Goal: Task Accomplishment & Management: Use online tool/utility

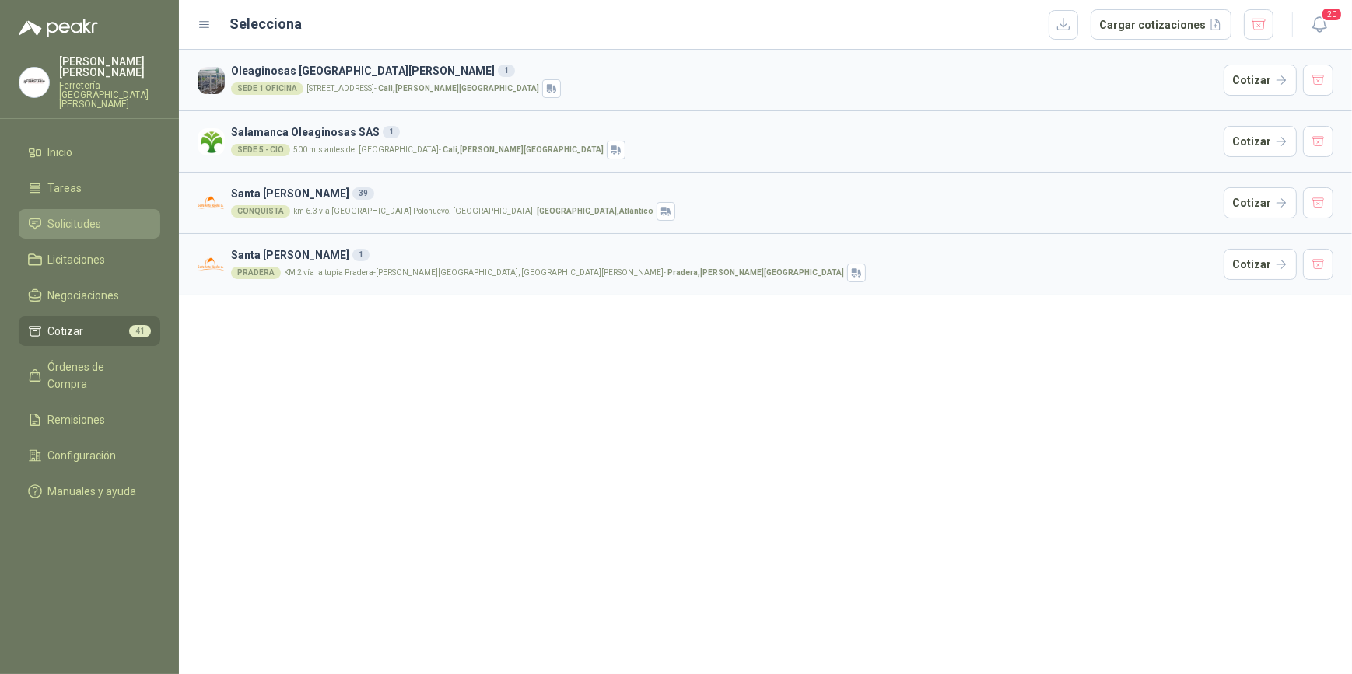
click at [82, 215] on span "Solicitudes" at bounding box center [75, 223] width 54 height 17
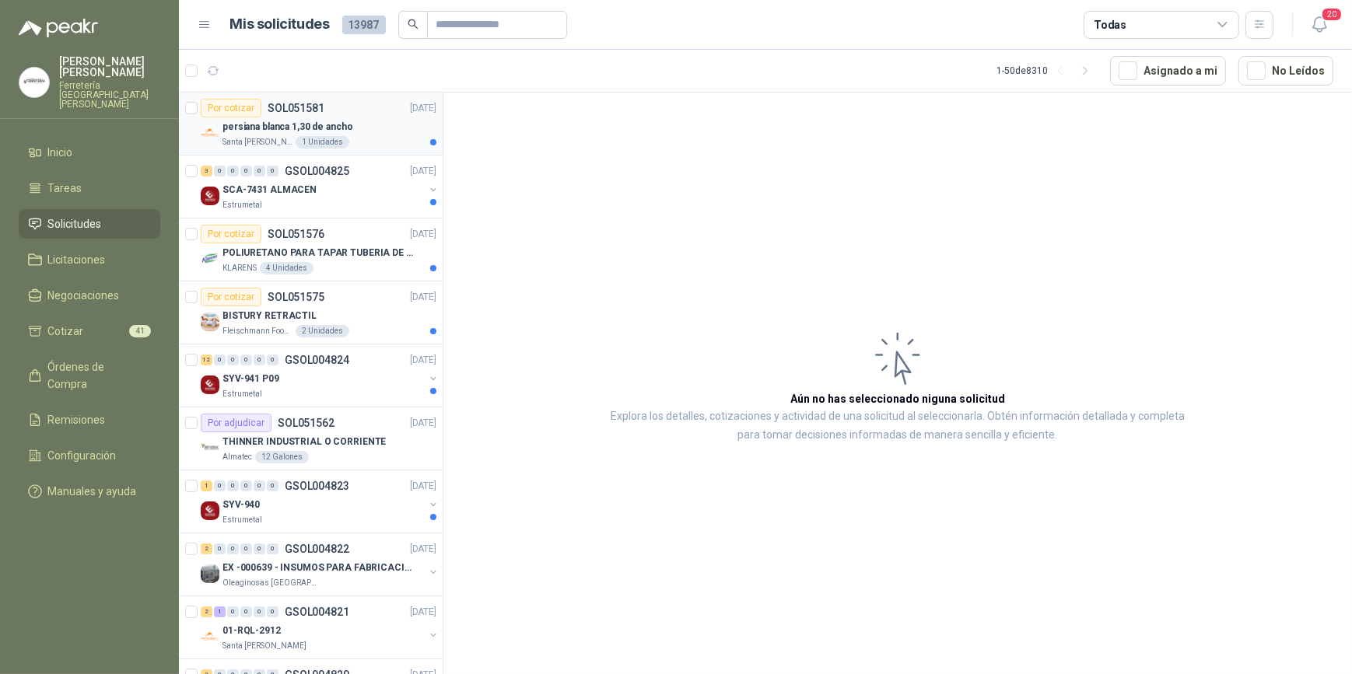
click at [373, 131] on div "persiana blanca 1,30 de ancho" at bounding box center [329, 126] width 214 height 19
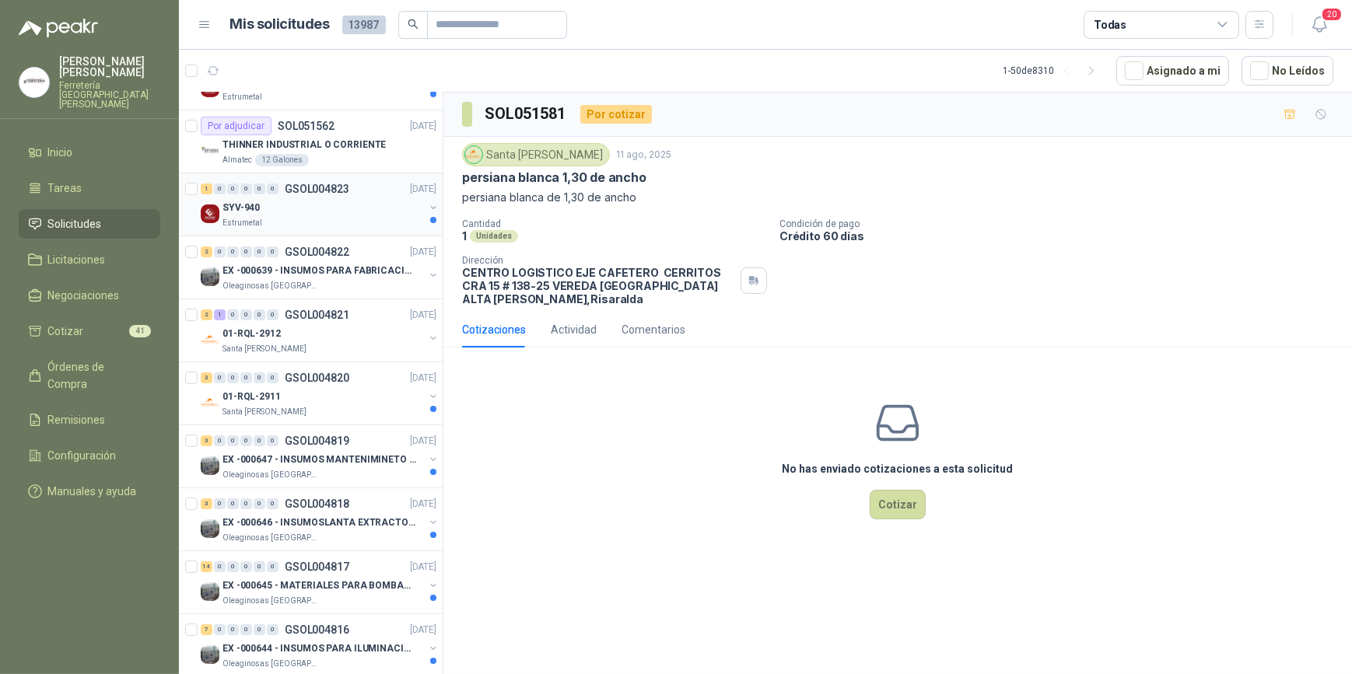
scroll to position [282, 0]
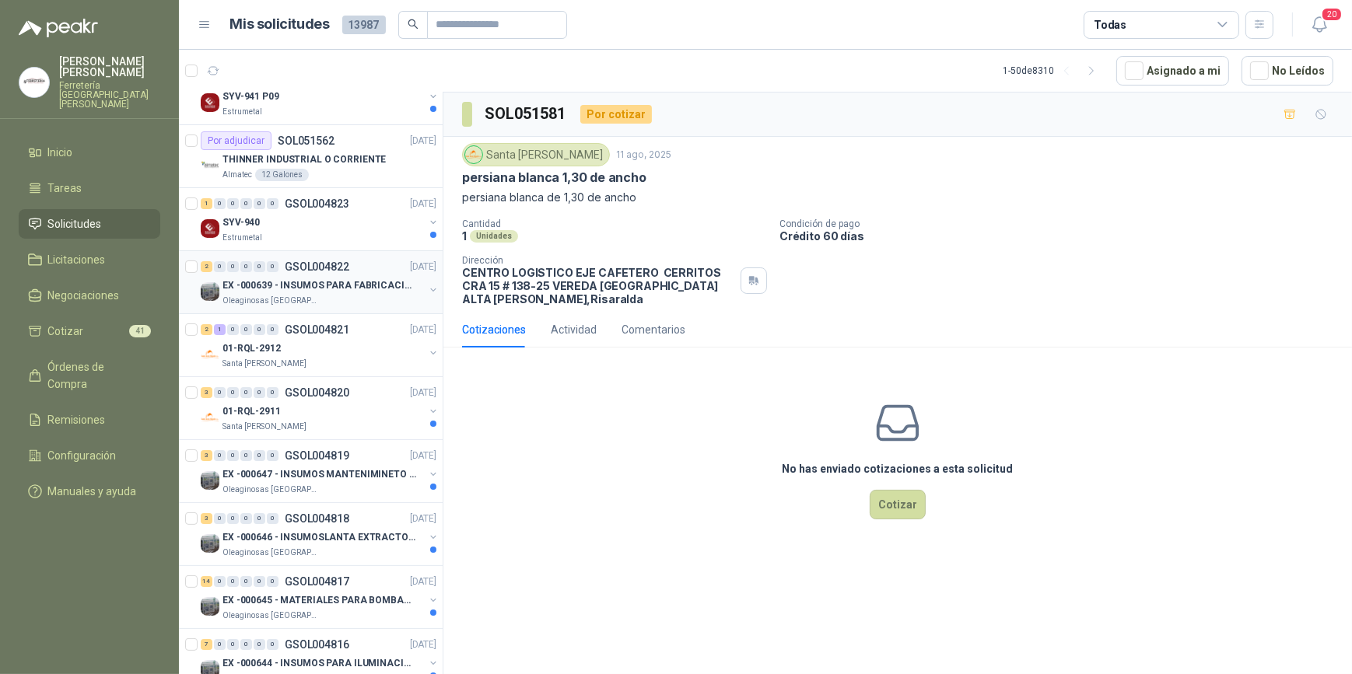
click at [310, 302] on p "Oleaginosas [GEOGRAPHIC_DATA][PERSON_NAME]" at bounding box center [271, 301] width 98 height 12
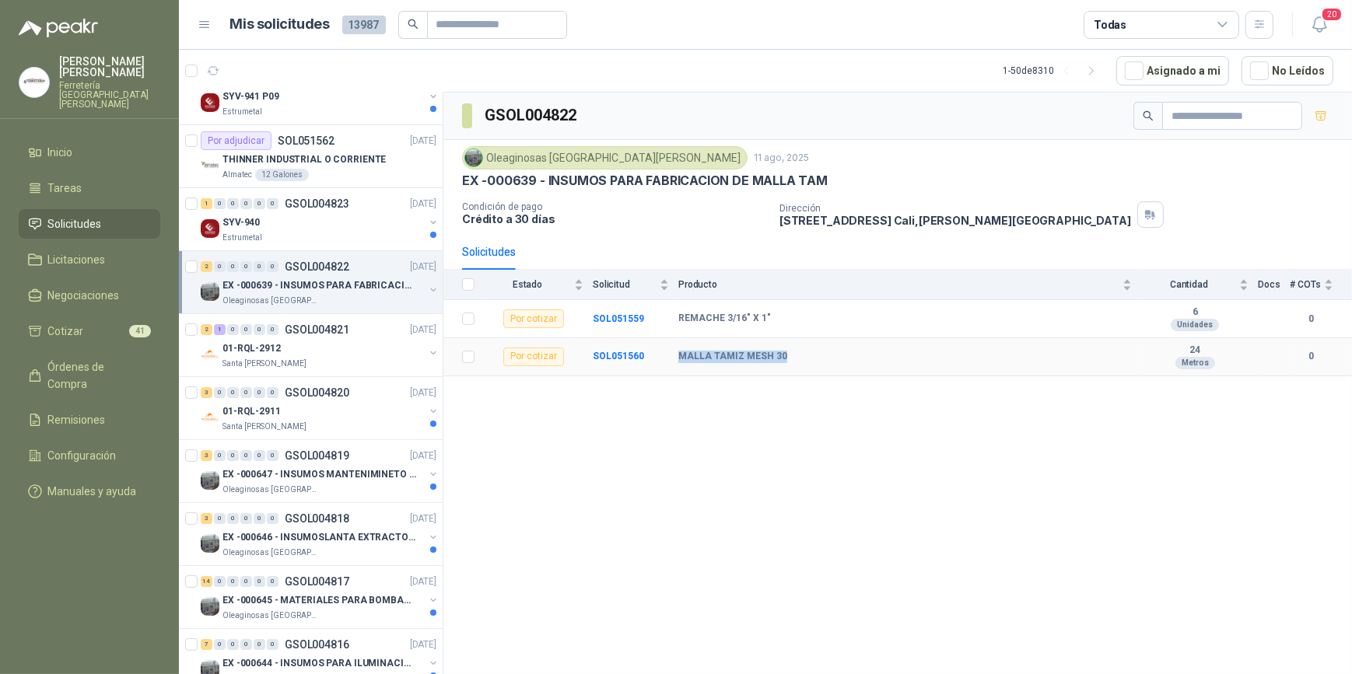
drag, startPoint x: 677, startPoint y: 355, endPoint x: 786, endPoint y: 360, distance: 108.2
click at [786, 360] on div "MALLA TAMIZ MESH 30" at bounding box center [904, 357] width 453 height 12
drag, startPoint x: 786, startPoint y: 360, endPoint x: 731, endPoint y: 358, distance: 54.5
copy b "MALLA TAMIZ MESH 30"
drag, startPoint x: 677, startPoint y: 314, endPoint x: 804, endPoint y: 310, distance: 126.8
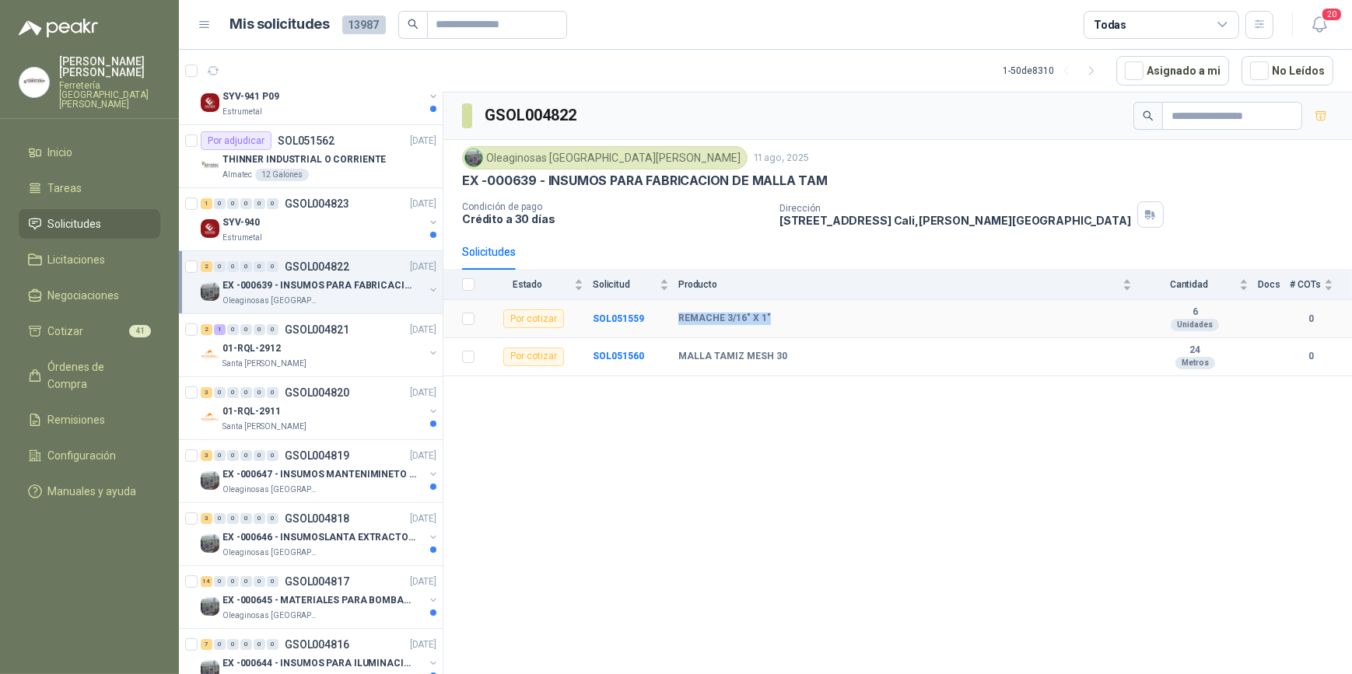
click at [804, 310] on td "REMACHE 3/16" X 1"" at bounding box center [909, 319] width 463 height 38
drag, startPoint x: 803, startPoint y: 310, endPoint x: 734, endPoint y: 317, distance: 69.5
copy b "REMACHE 3/16" X 1""
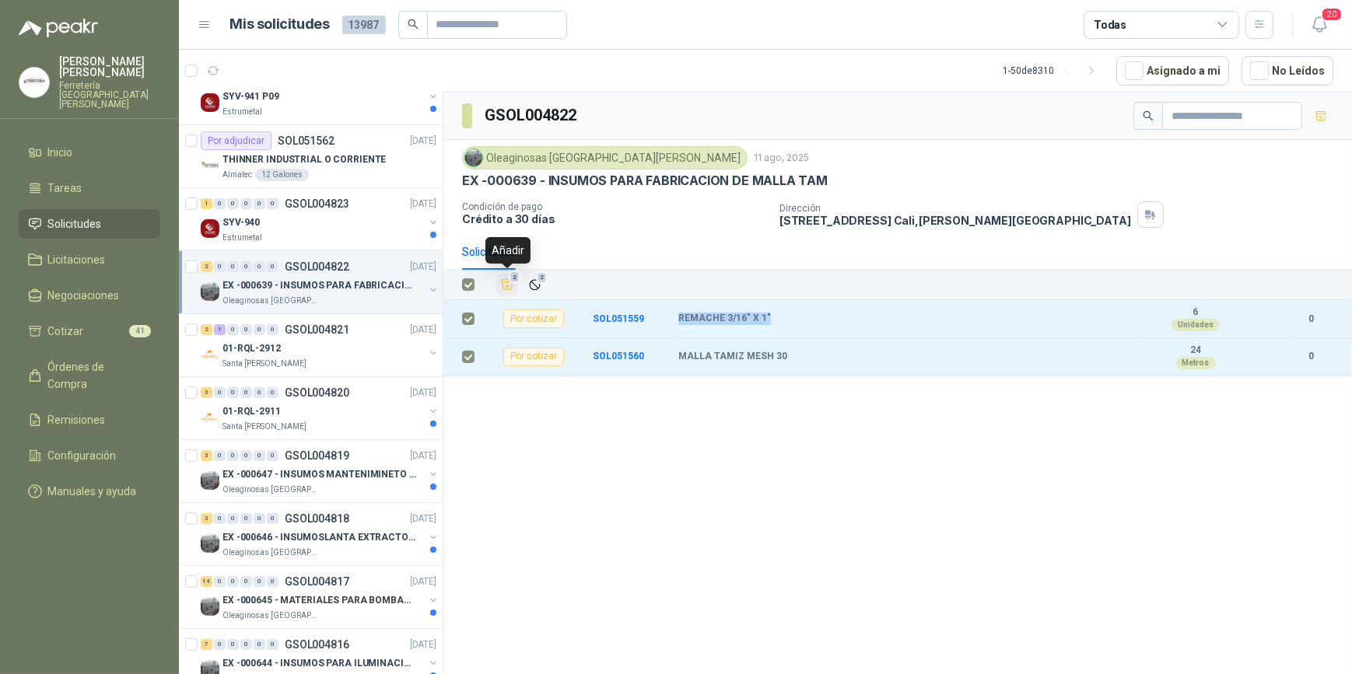
click at [503, 285] on icon "Añadir" at bounding box center [507, 285] width 14 height 14
click at [70, 323] on span "Cotizar" at bounding box center [66, 331] width 36 height 17
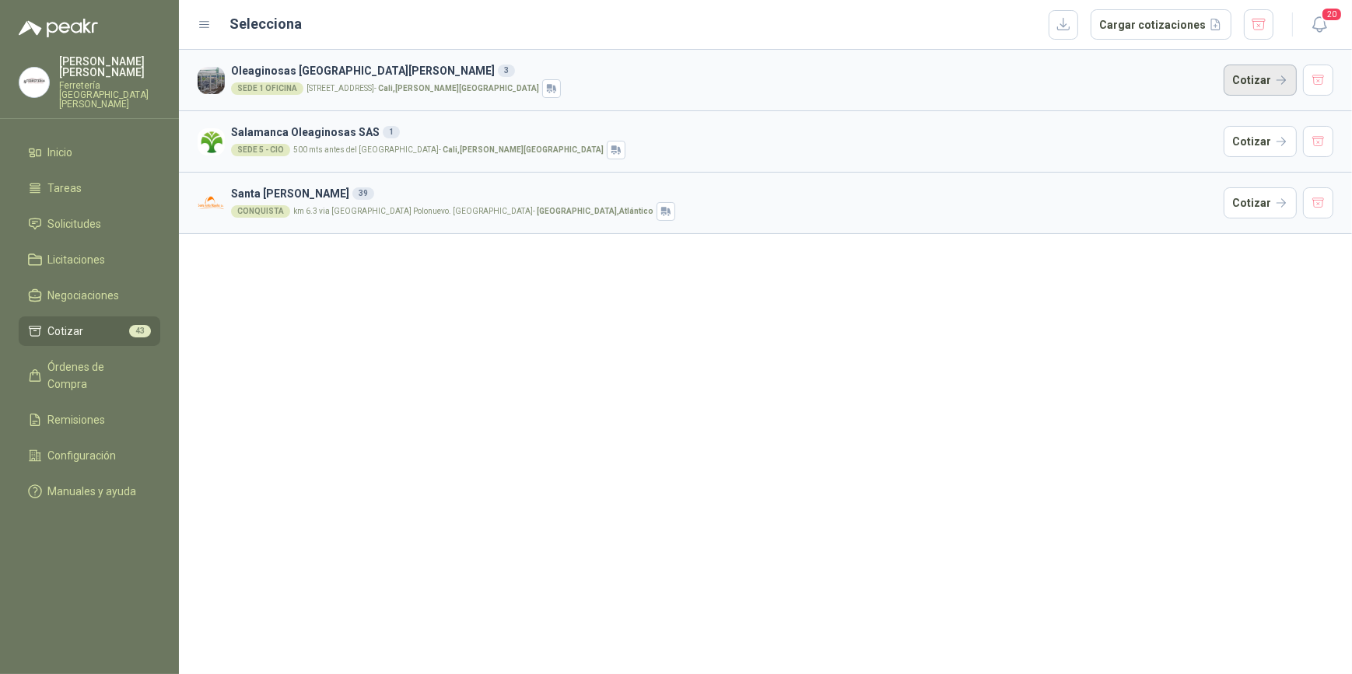
click at [1260, 80] on button "Cotizar" at bounding box center [1259, 80] width 73 height 31
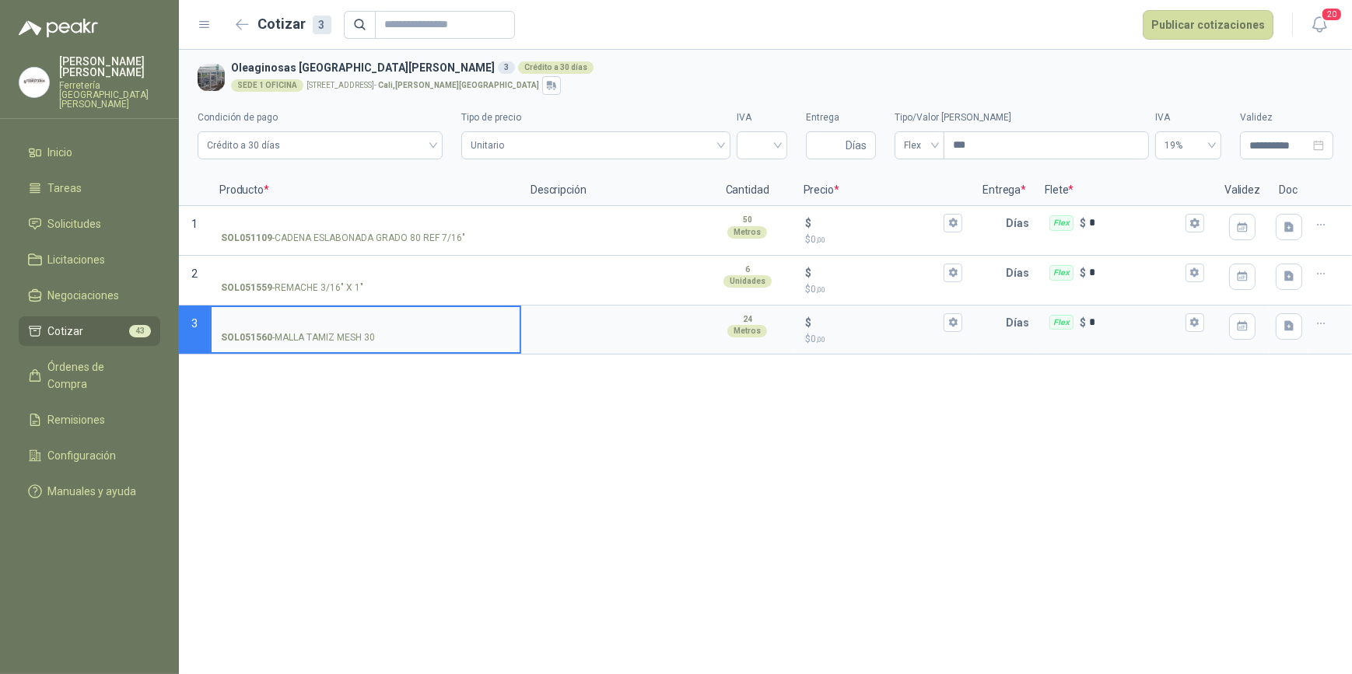
click at [299, 325] on input "SOL051560 - MALLA TAMIZ MESH 30" at bounding box center [365, 323] width 289 height 12
type input "**********"
click at [617, 334] on textarea at bounding box center [611, 325] width 177 height 36
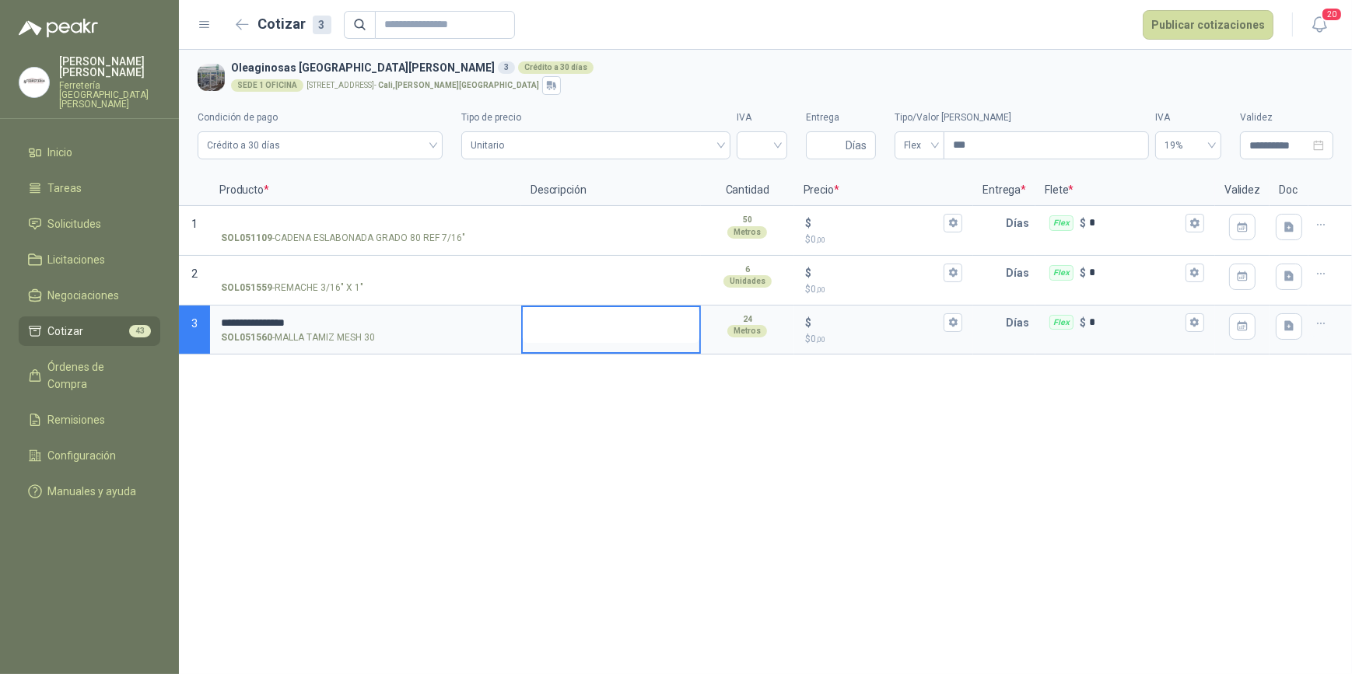
type textarea "*"
type textarea "**"
type textarea "***"
type textarea "****"
type textarea "*****"
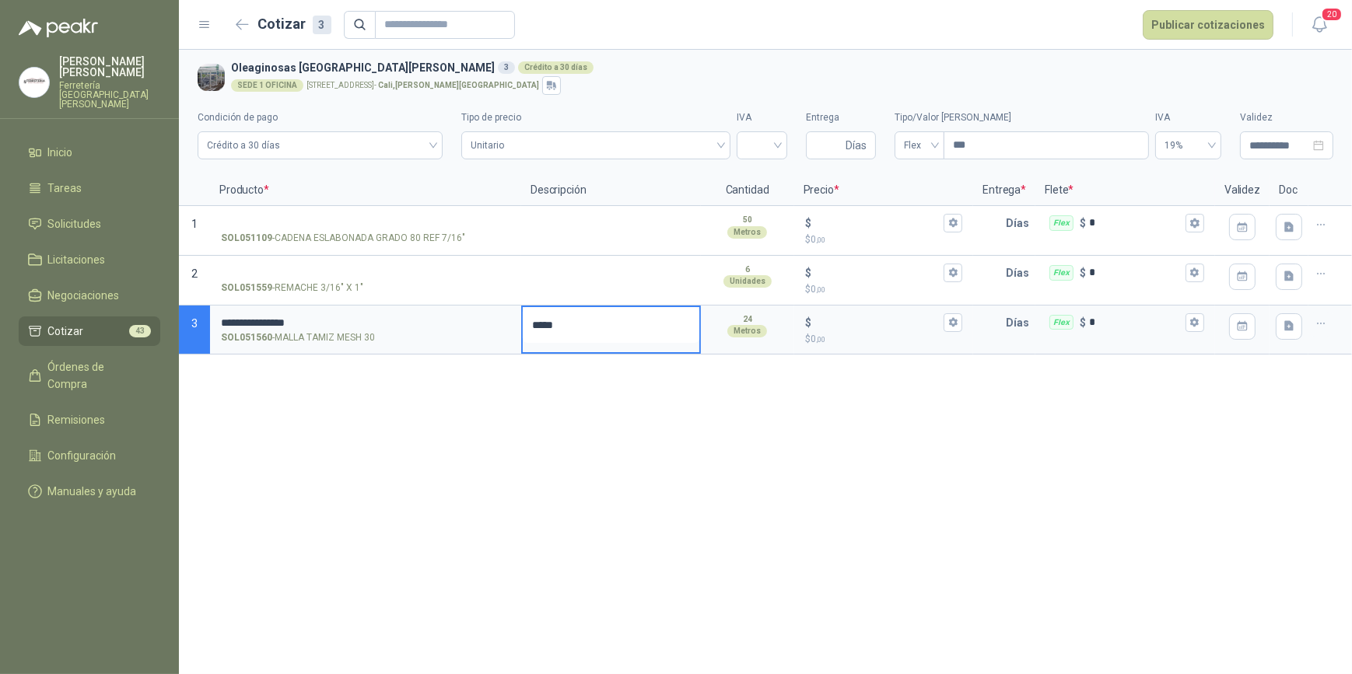
type textarea "*****"
type textarea "*******"
type textarea "*********"
type textarea "**********"
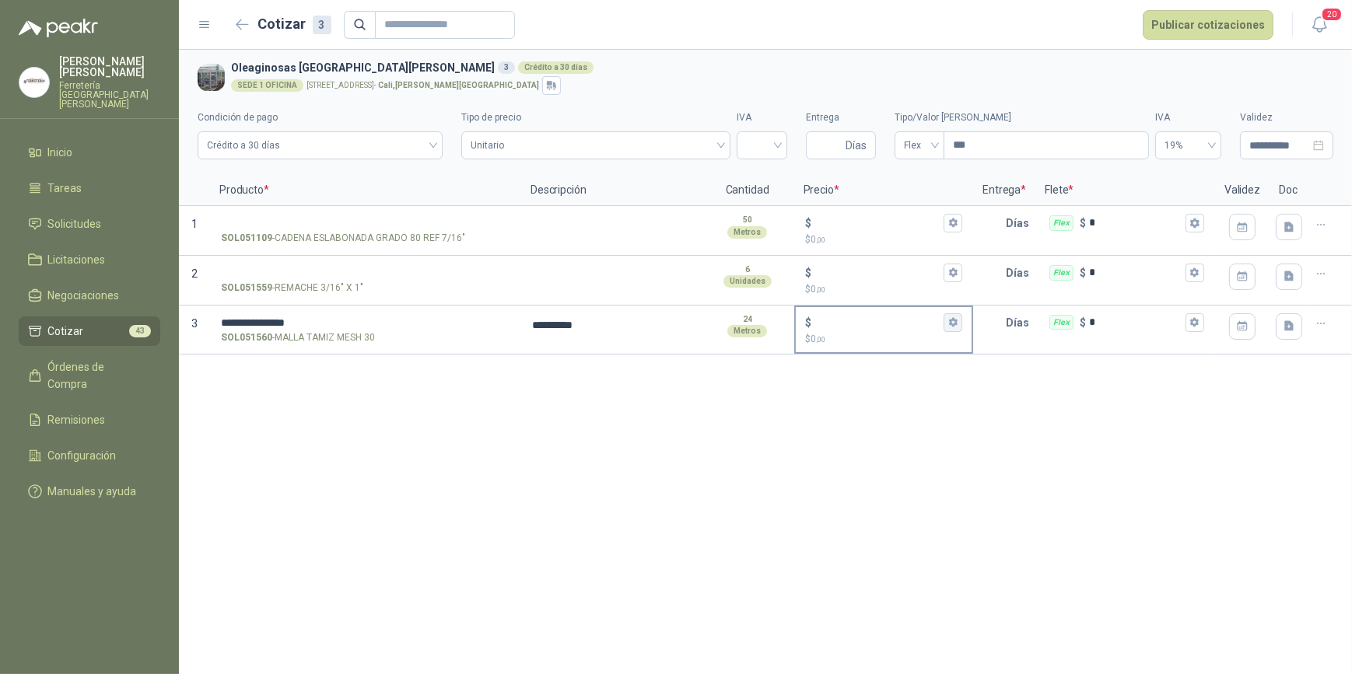
click at [953, 326] on icon "button" at bounding box center [953, 322] width 9 height 9
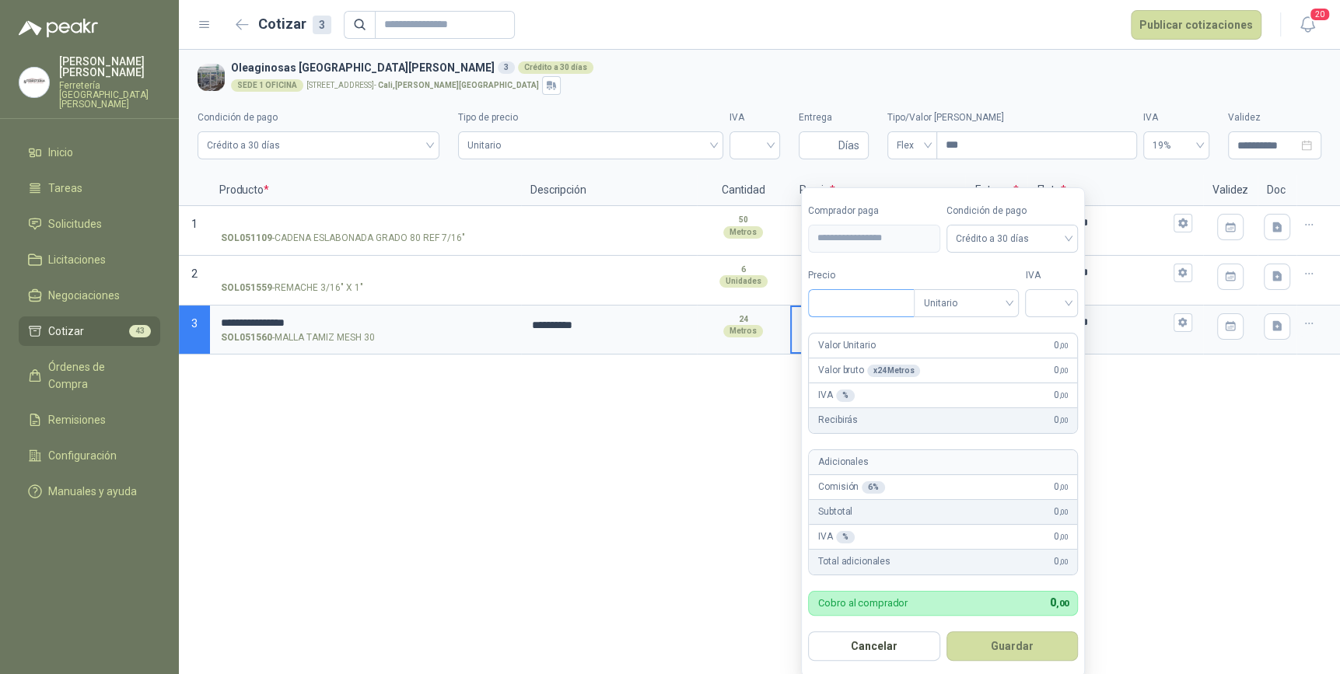
click at [845, 306] on input "Precio" at bounding box center [861, 303] width 105 height 26
type input "********"
click at [1069, 303] on input "search" at bounding box center [1051, 301] width 34 height 23
click at [1062, 335] on div "19%" at bounding box center [1055, 335] width 29 height 17
click at [1015, 646] on button "Guardar" at bounding box center [1015, 647] width 134 height 30
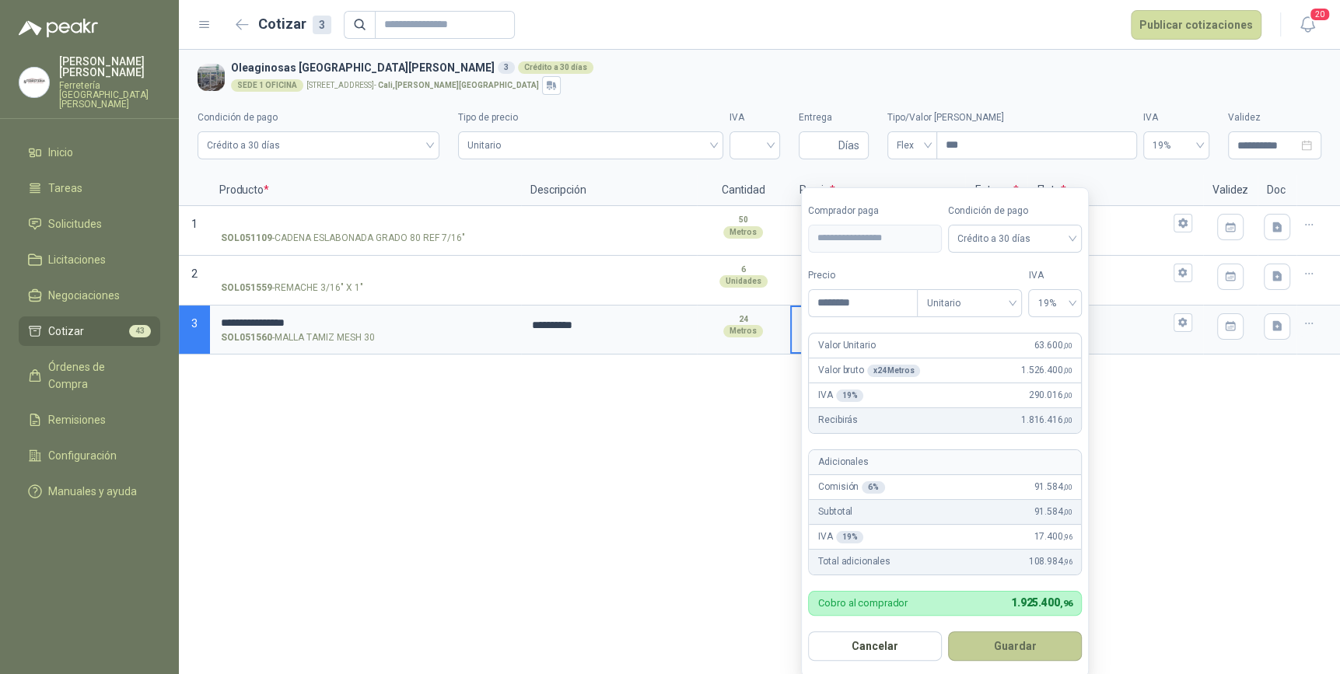
type input "******"
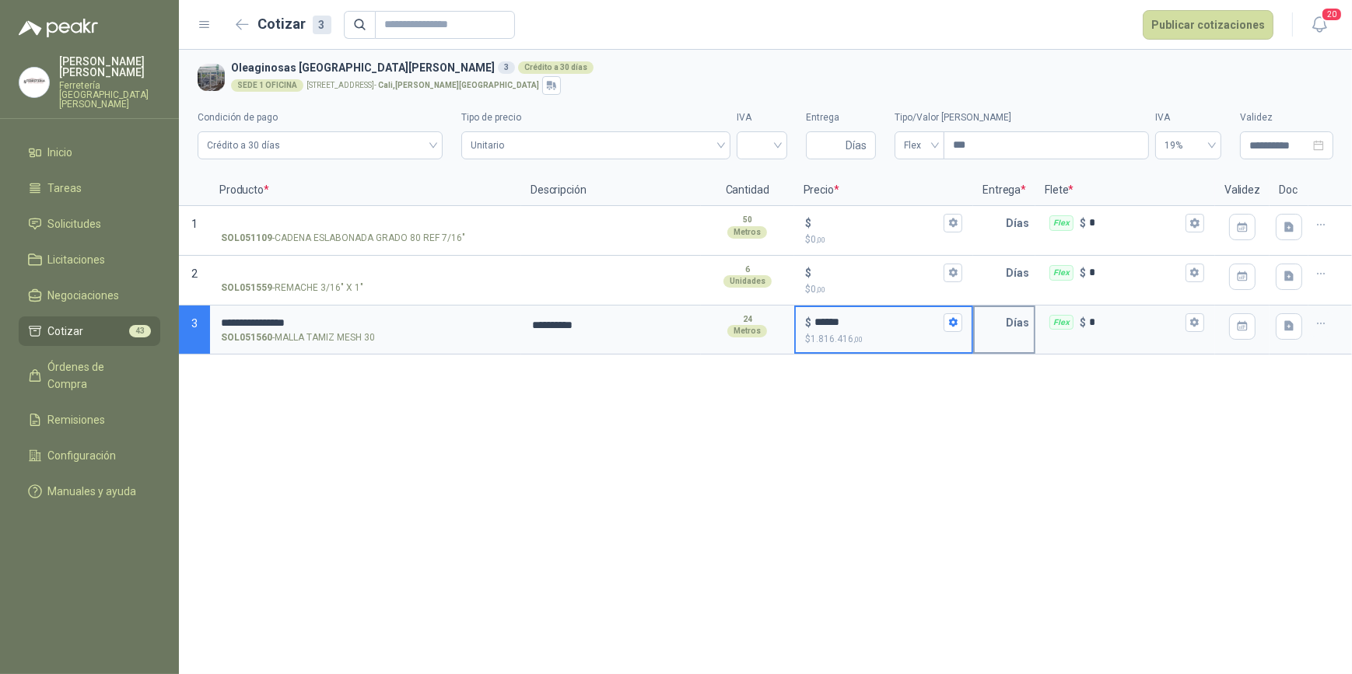
click at [999, 329] on input "text" at bounding box center [990, 322] width 31 height 31
type input "*"
click at [1199, 320] on icon "button" at bounding box center [1194, 322] width 10 height 10
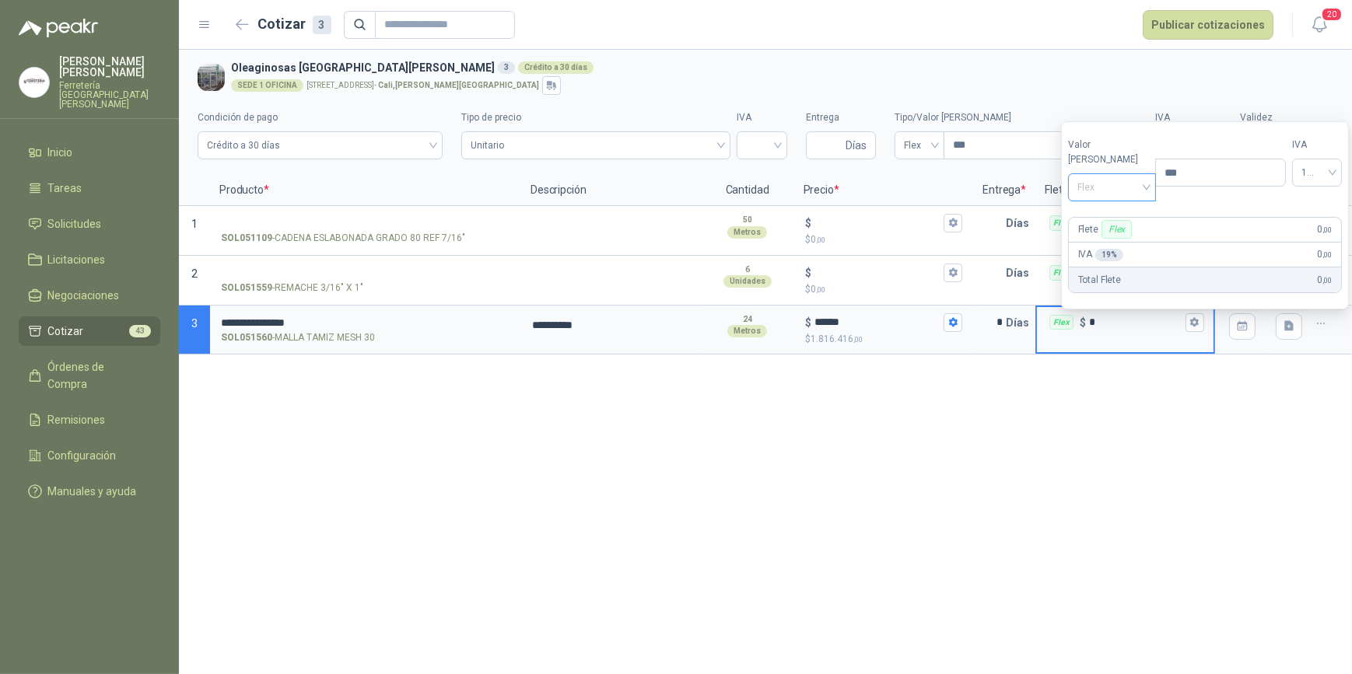
click at [1136, 182] on span "Flex" at bounding box center [1111, 187] width 69 height 23
click at [1105, 248] on div "Incluido" at bounding box center [1107, 245] width 55 height 17
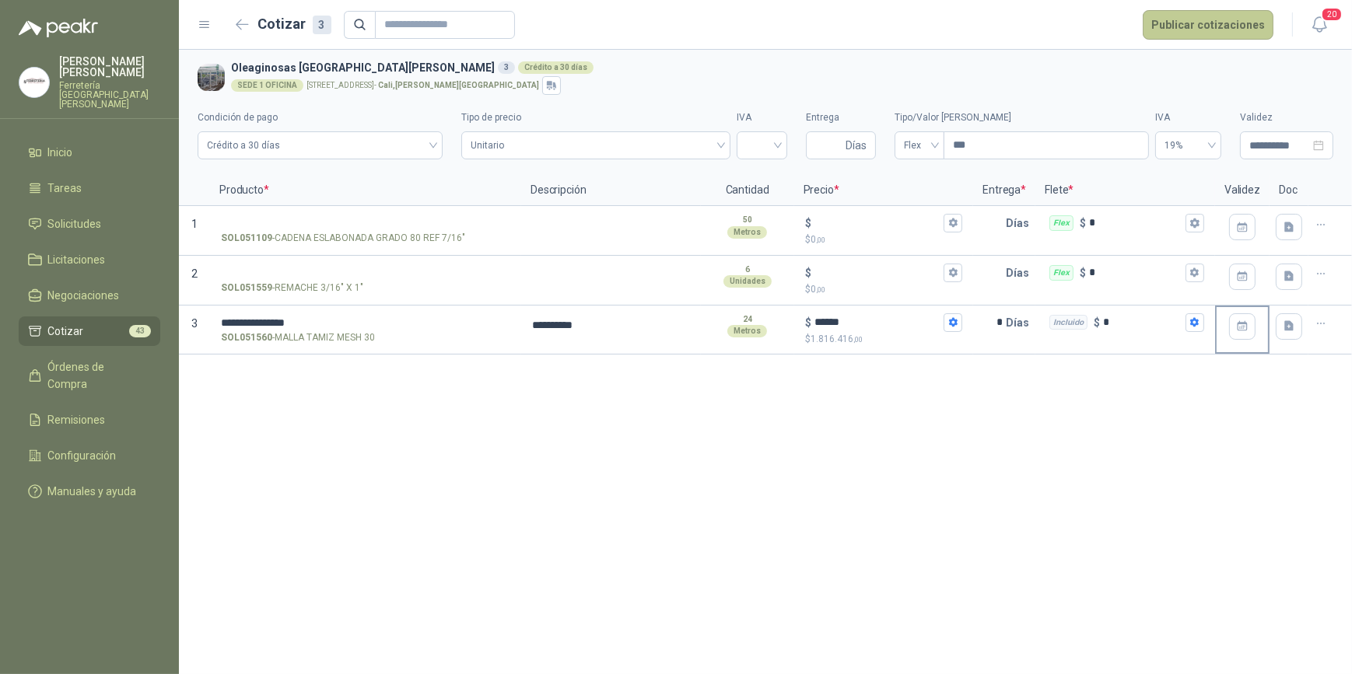
click at [1208, 21] on button "Publicar cotizaciones" at bounding box center [1208, 25] width 131 height 30
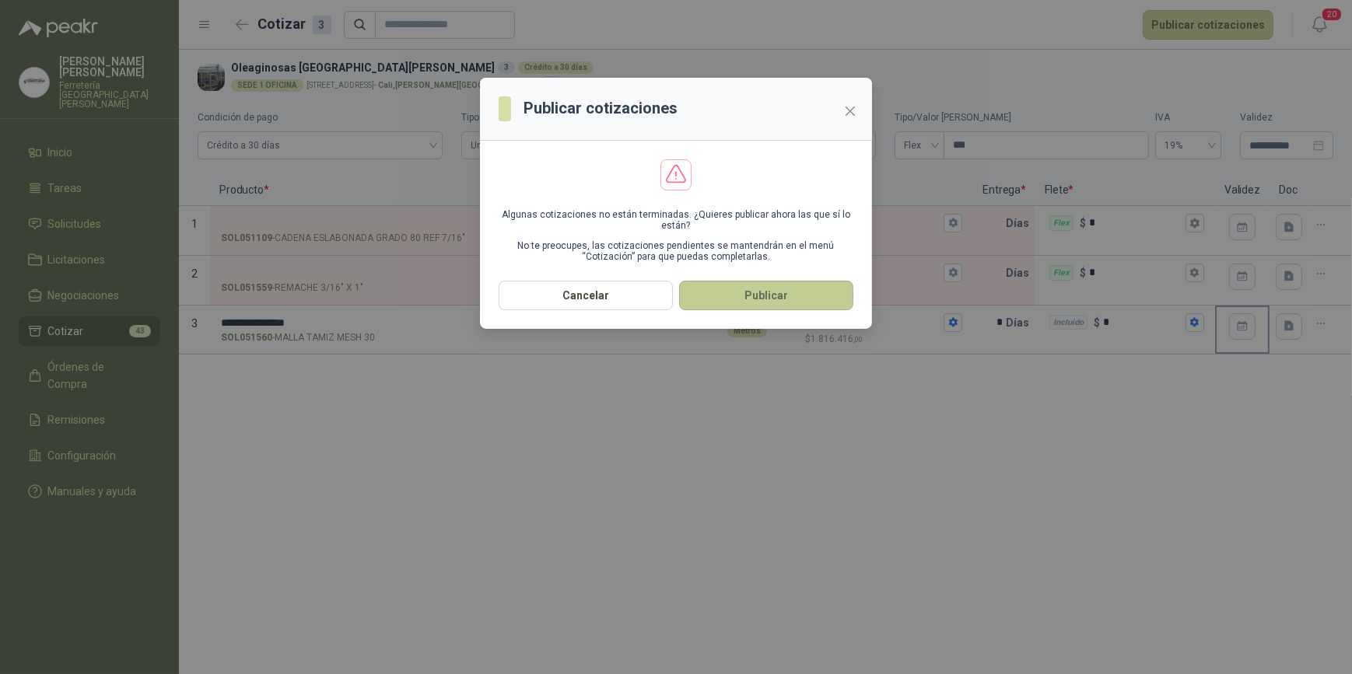
click at [773, 299] on button "Publicar" at bounding box center [766, 296] width 174 height 30
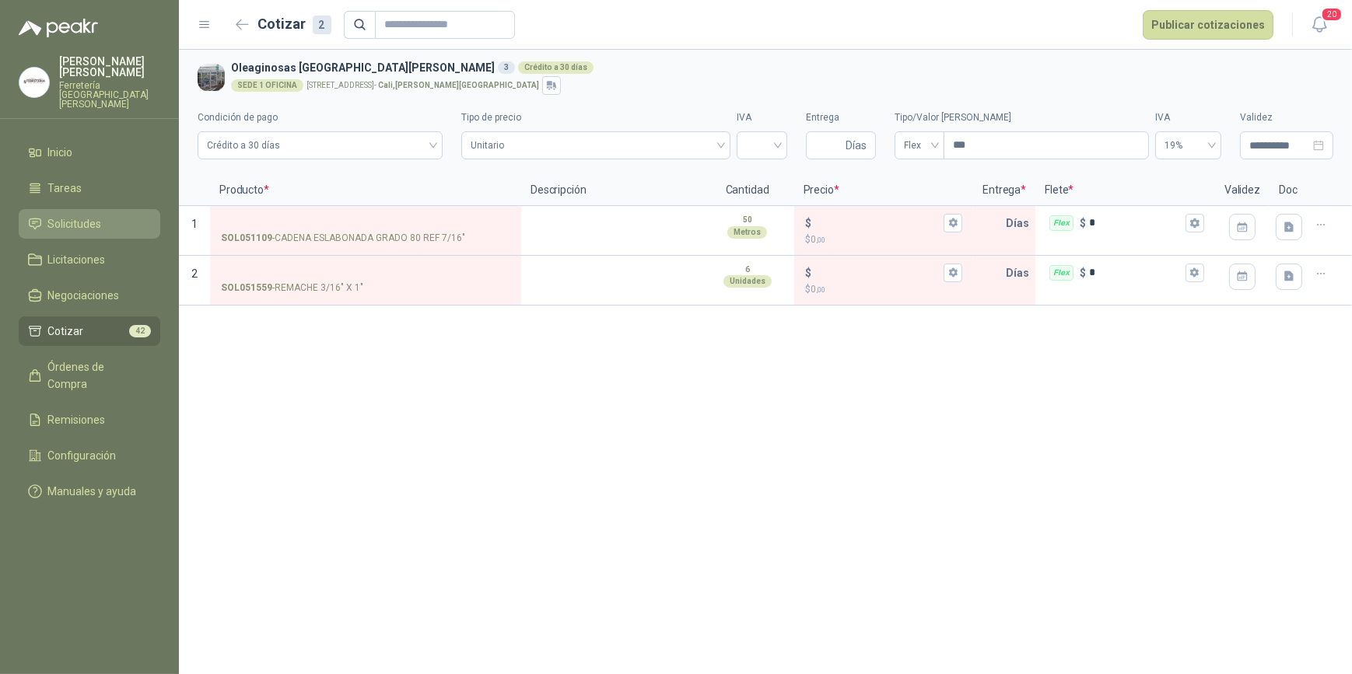
click at [79, 215] on span "Solicitudes" at bounding box center [75, 223] width 54 height 17
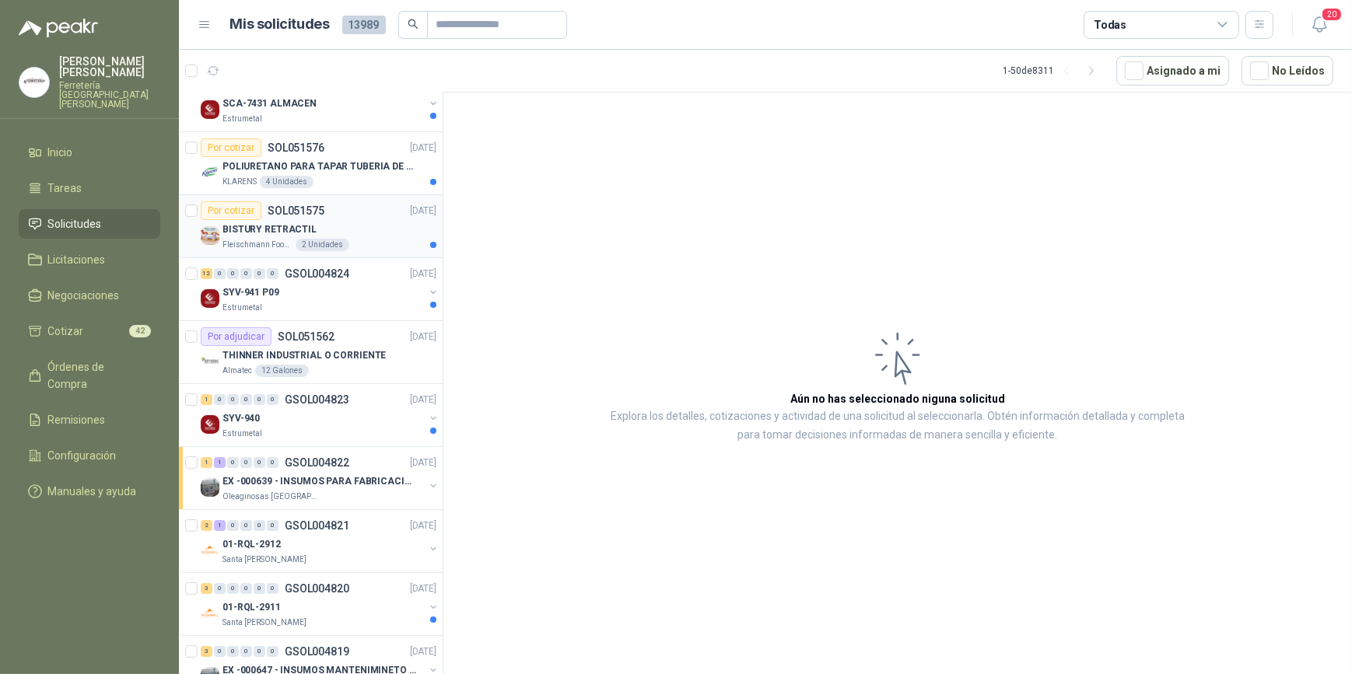
scroll to position [141, 0]
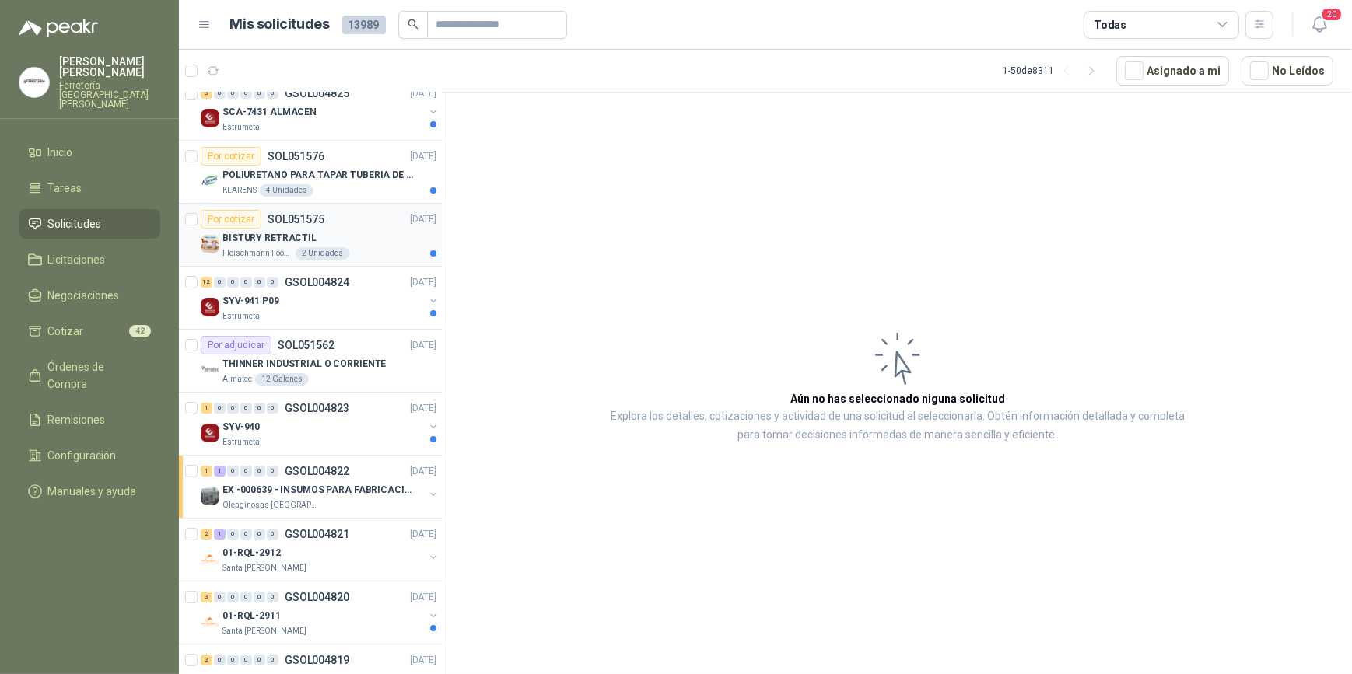
click at [368, 240] on div "BISTURY RETRACTIL" at bounding box center [329, 238] width 214 height 19
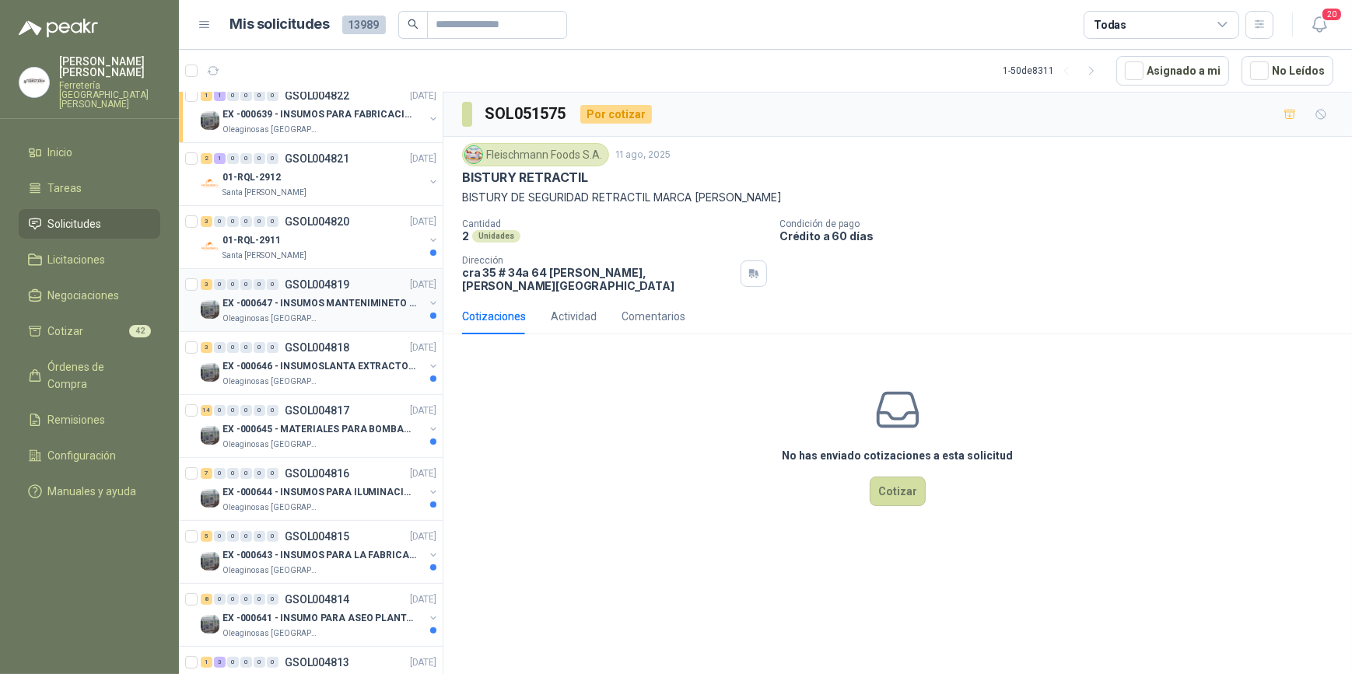
scroll to position [565, 0]
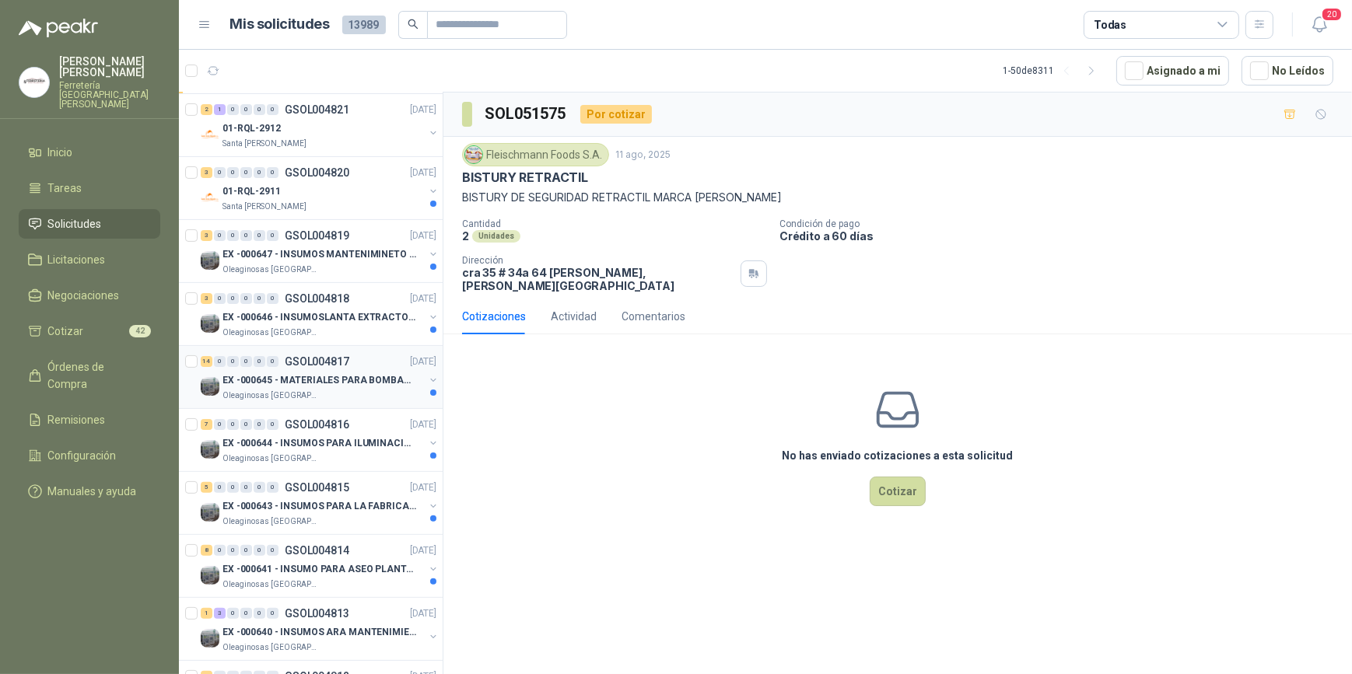
click at [334, 390] on div "Oleaginosas [GEOGRAPHIC_DATA][PERSON_NAME]" at bounding box center [322, 396] width 201 height 12
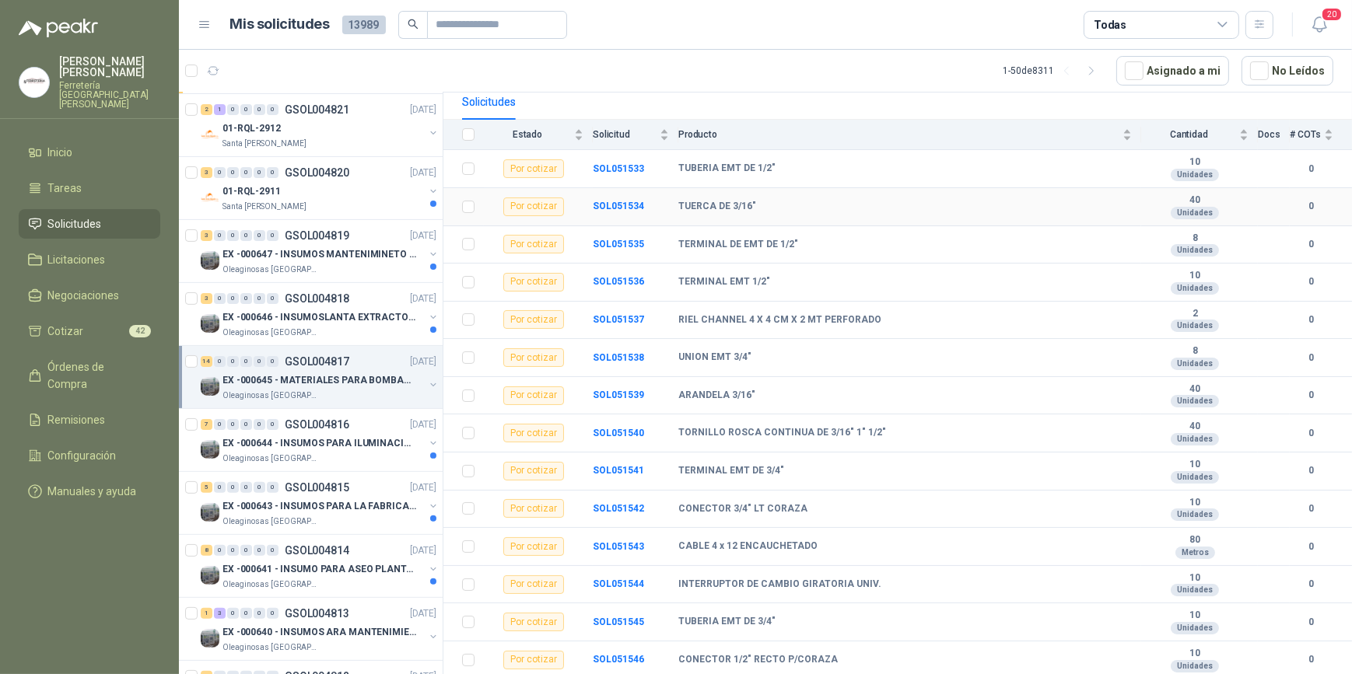
scroll to position [155, 0]
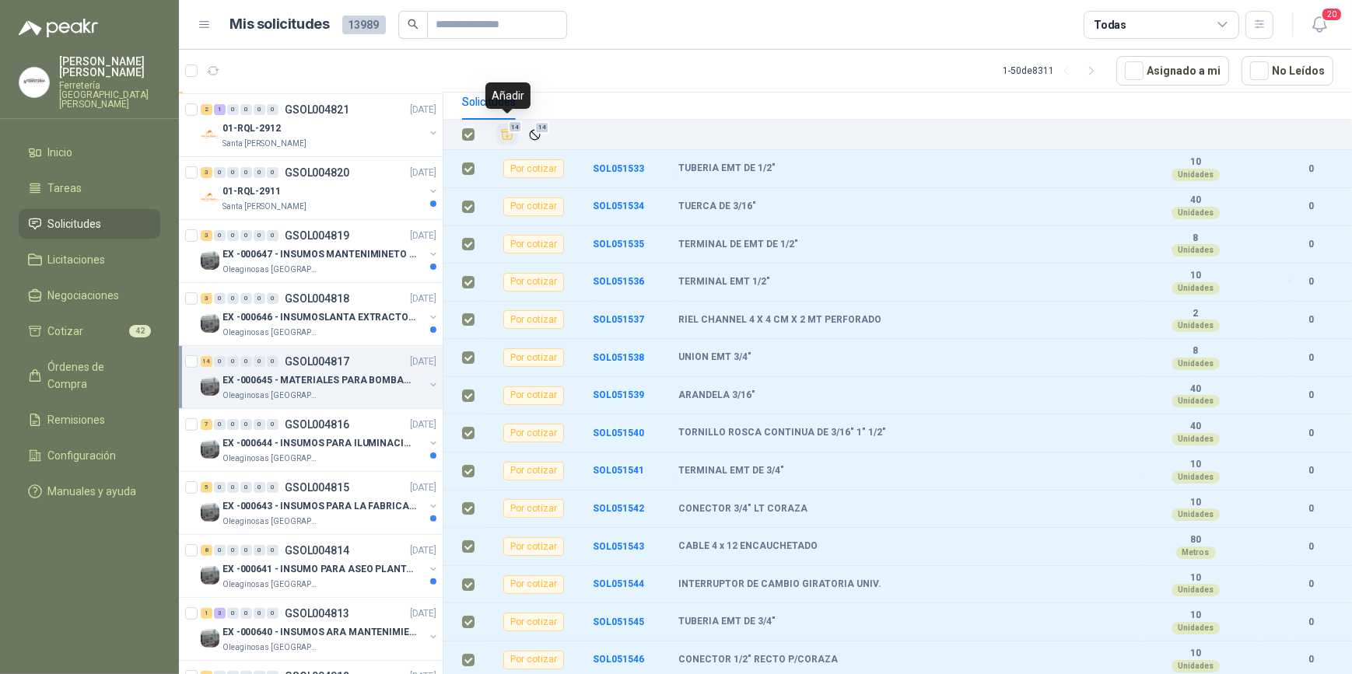
click at [507, 132] on icon "Añadir" at bounding box center [507, 135] width 14 height 14
click at [324, 322] on p "EX -000646 - INSUMOSLANTA EXTRACTORA" at bounding box center [319, 317] width 194 height 15
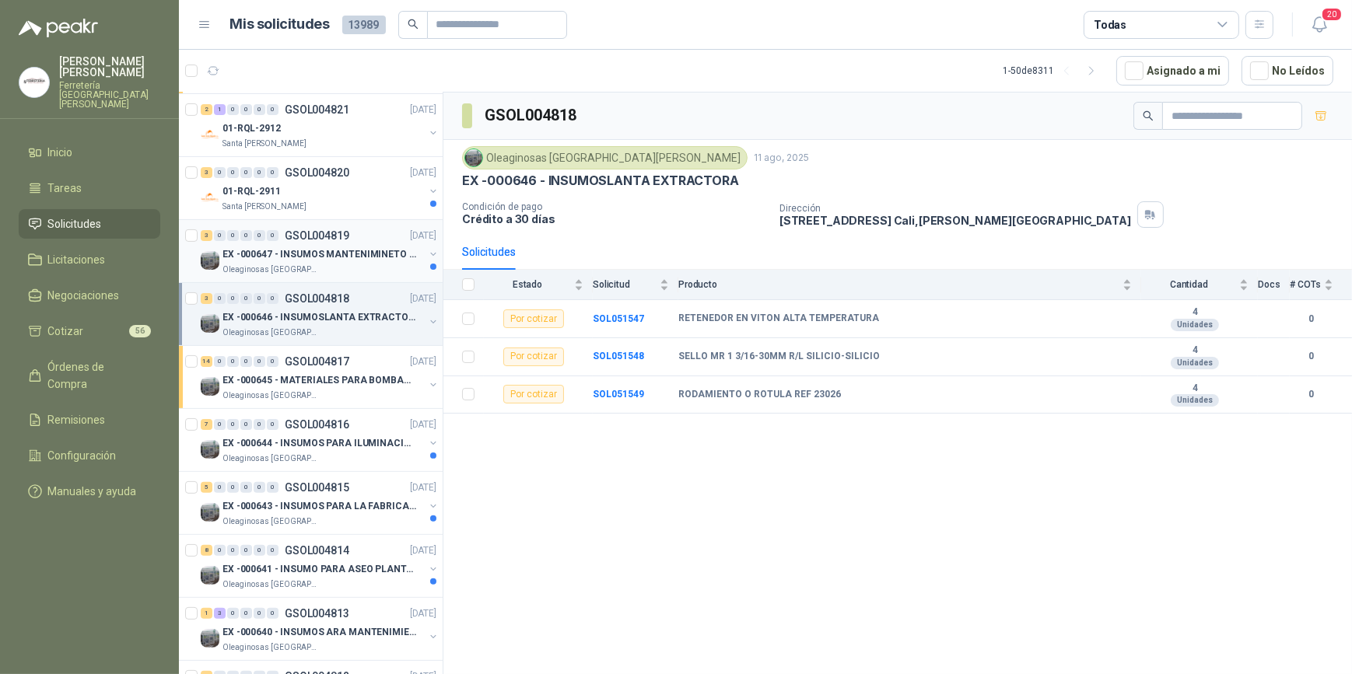
click at [292, 265] on p "Oleaginosas [GEOGRAPHIC_DATA][PERSON_NAME]" at bounding box center [271, 270] width 98 height 12
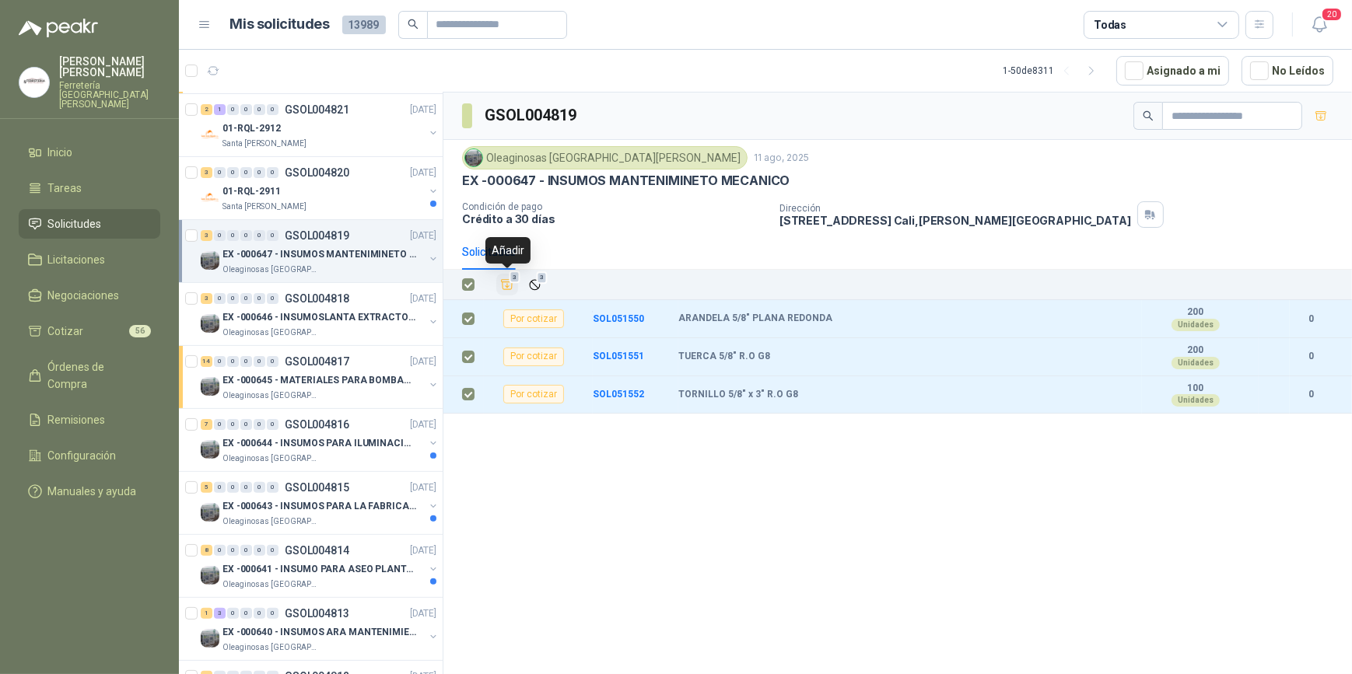
click at [506, 280] on icon "Añadir" at bounding box center [507, 285] width 14 height 14
click at [323, 194] on div "01-RQL-2911" at bounding box center [322, 191] width 201 height 19
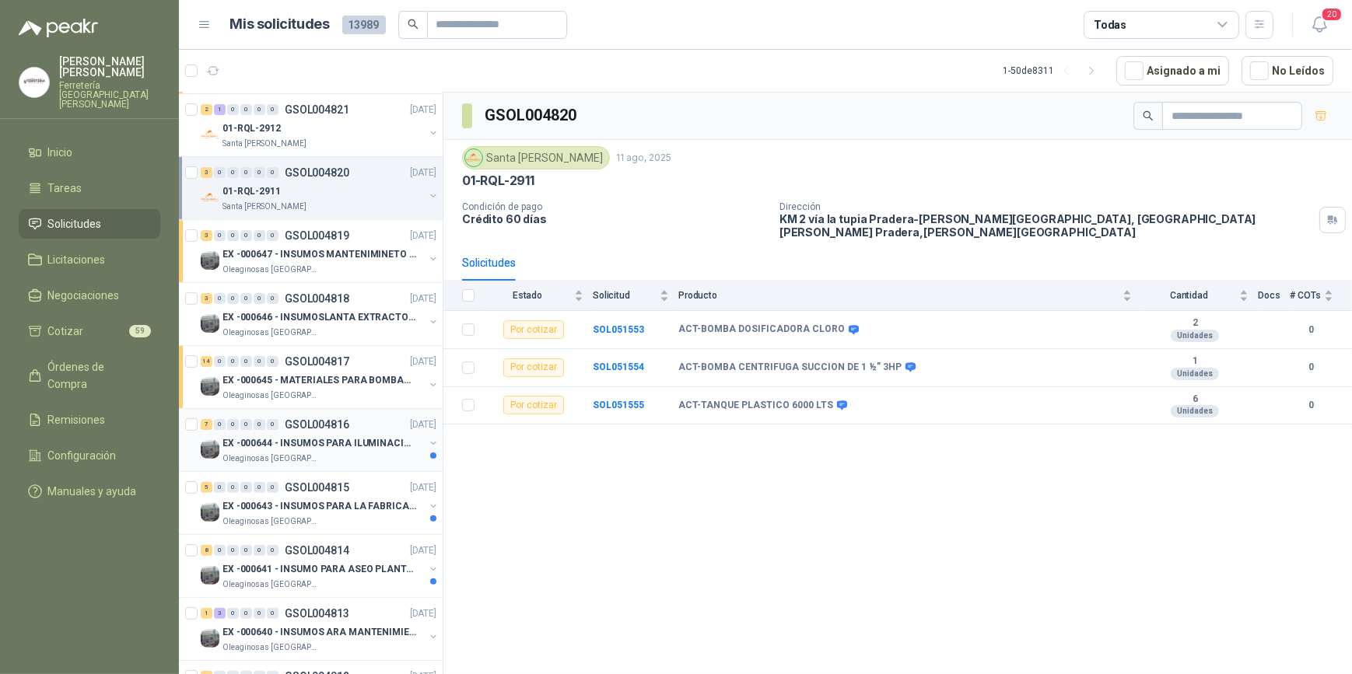
click at [297, 439] on p "EX -000644 - INSUMOS PARA ILUMINACIONN ZONA DE CLA" at bounding box center [319, 443] width 194 height 15
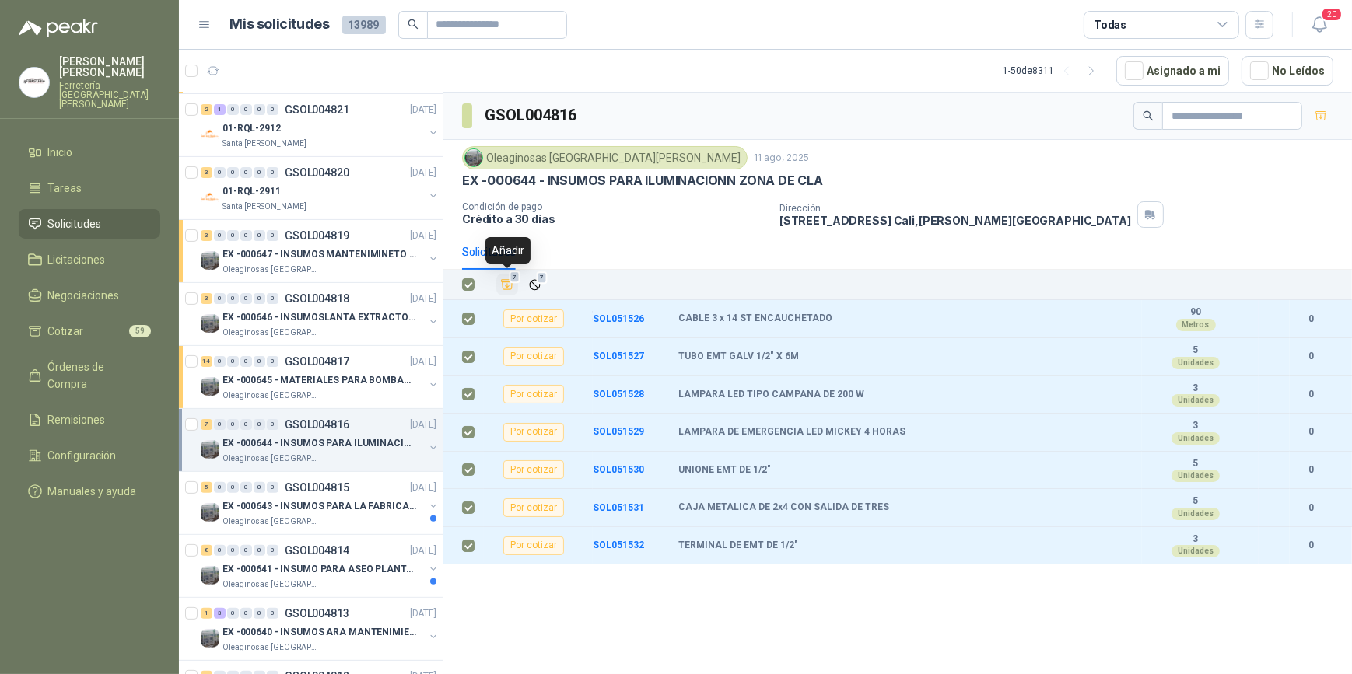
click at [506, 286] on icon "Añadir" at bounding box center [508, 285] width 12 height 10
click at [334, 500] on p "EX -000643 - INSUMOS PARA LA FABRICACION DE PLATAF" at bounding box center [319, 506] width 194 height 15
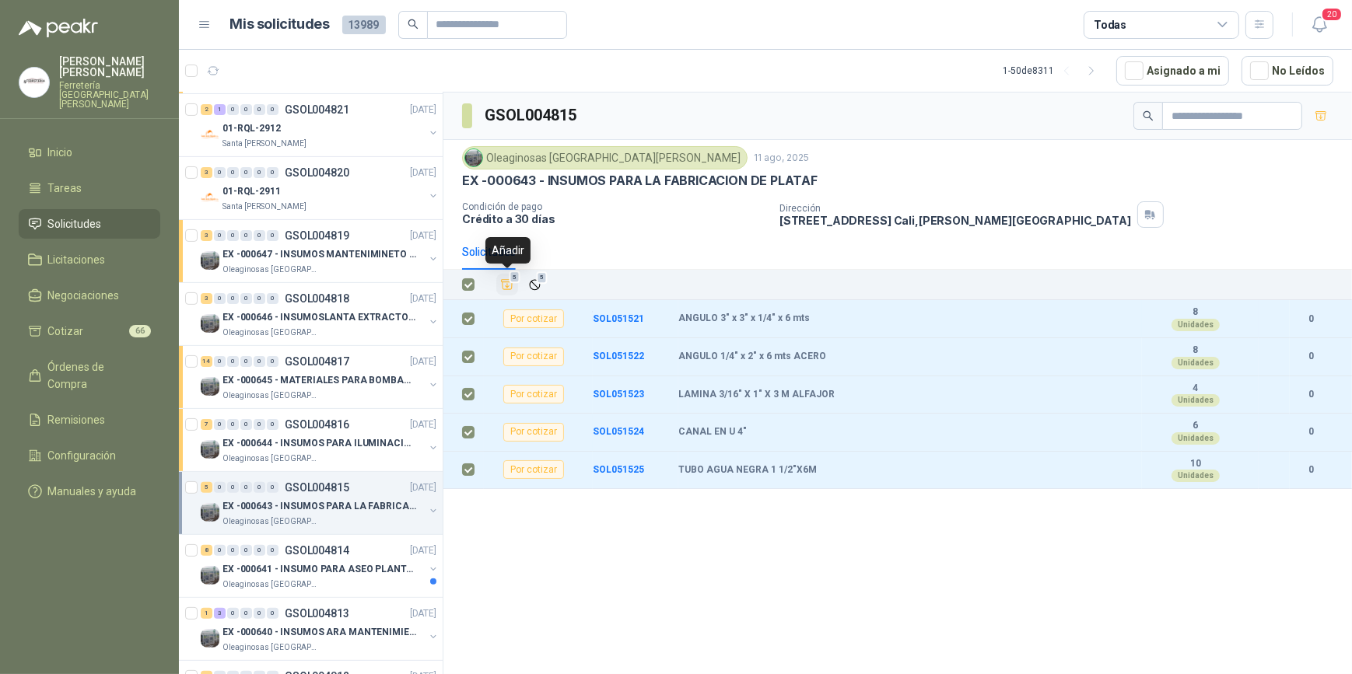
click at [504, 285] on icon "Añadir" at bounding box center [507, 285] width 14 height 14
click at [335, 562] on p "EX -000641 - INSUMO PARA ASEO PLANTA EXTRACTORA" at bounding box center [319, 569] width 194 height 15
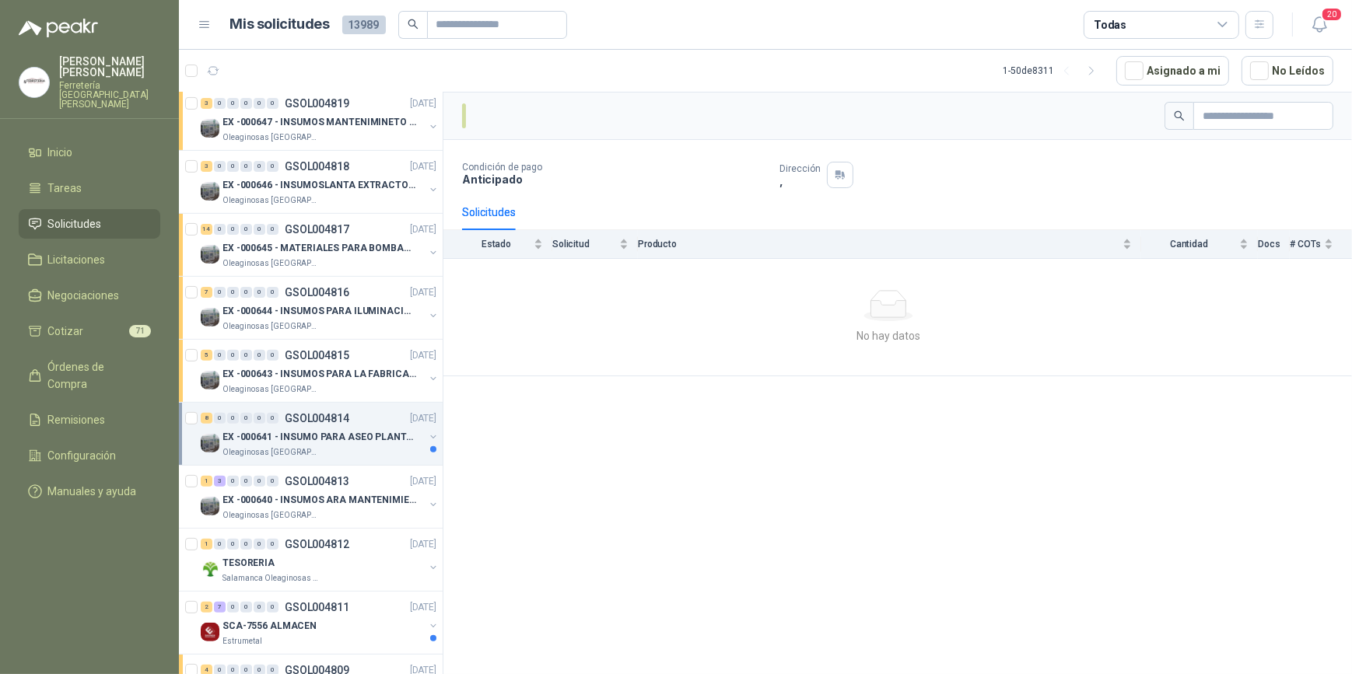
scroll to position [707, 0]
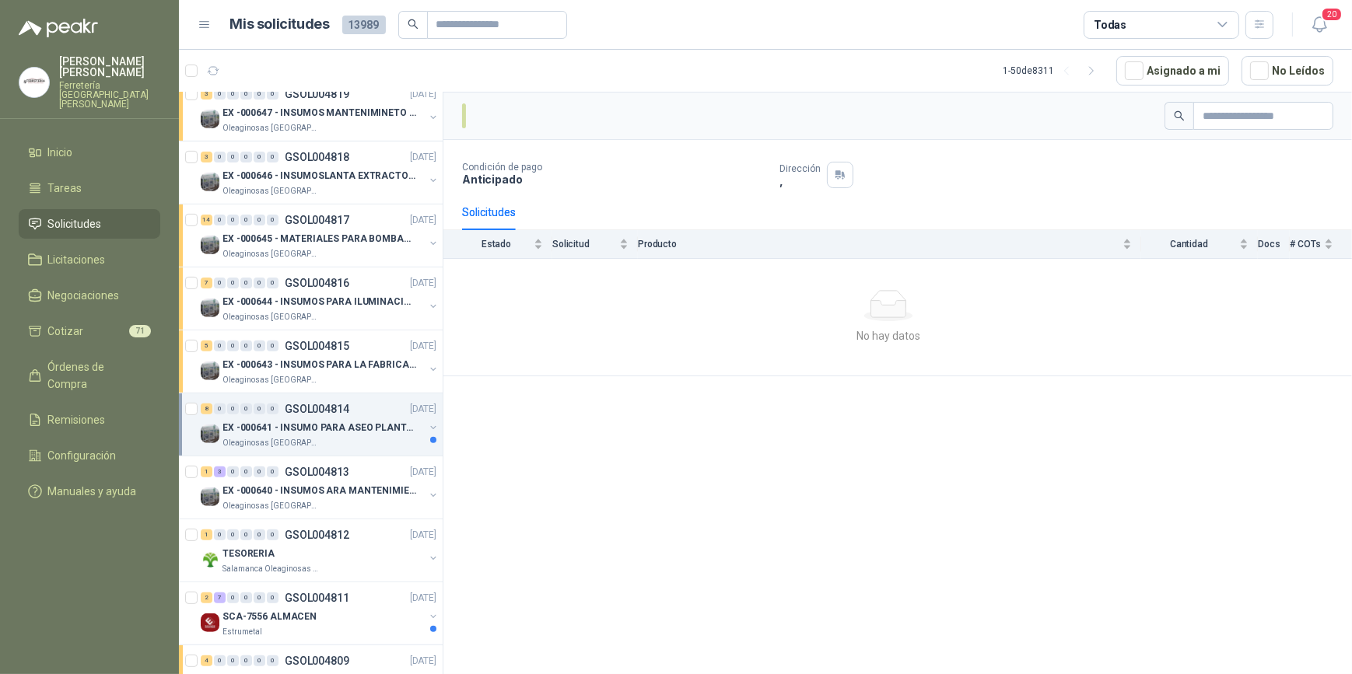
click at [326, 422] on p "EX -000641 - INSUMO PARA ASEO PLANTA EXTRACTORA" at bounding box center [319, 428] width 194 height 15
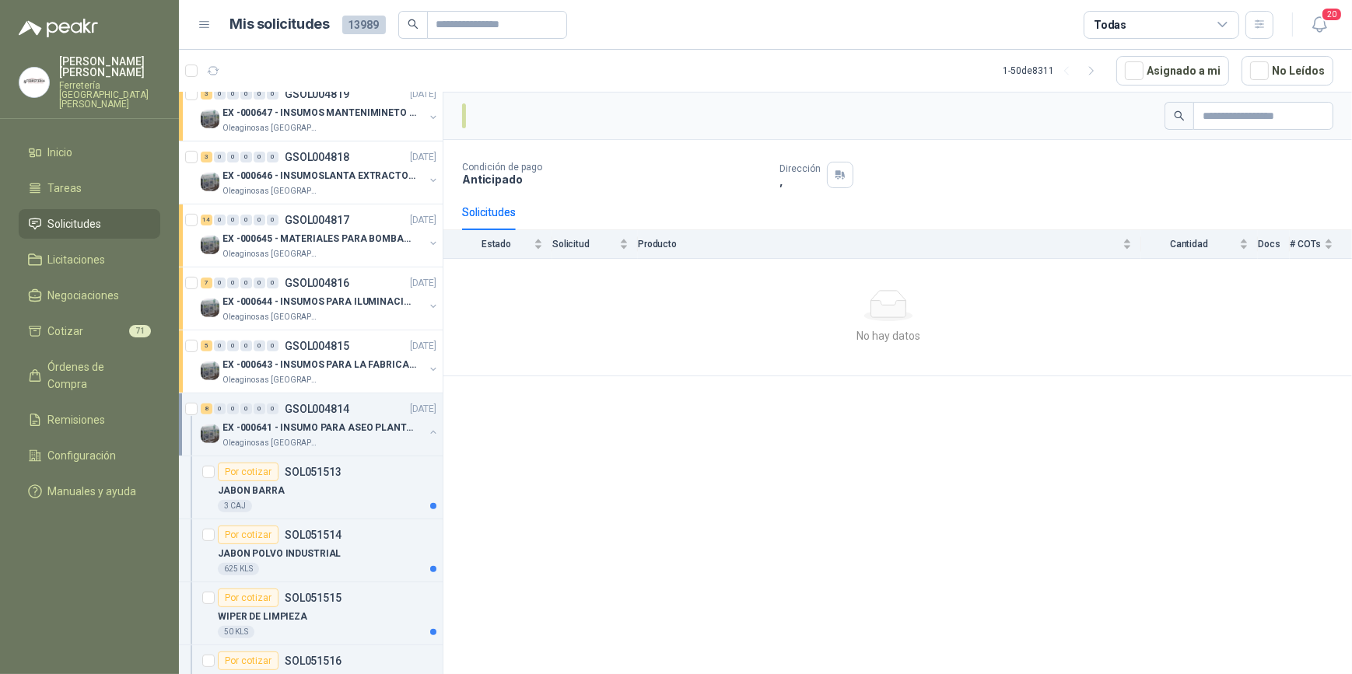
click at [292, 418] on div "EX -000641 - INSUMO PARA ASEO PLANTA EXTRACTORA" at bounding box center [322, 427] width 201 height 19
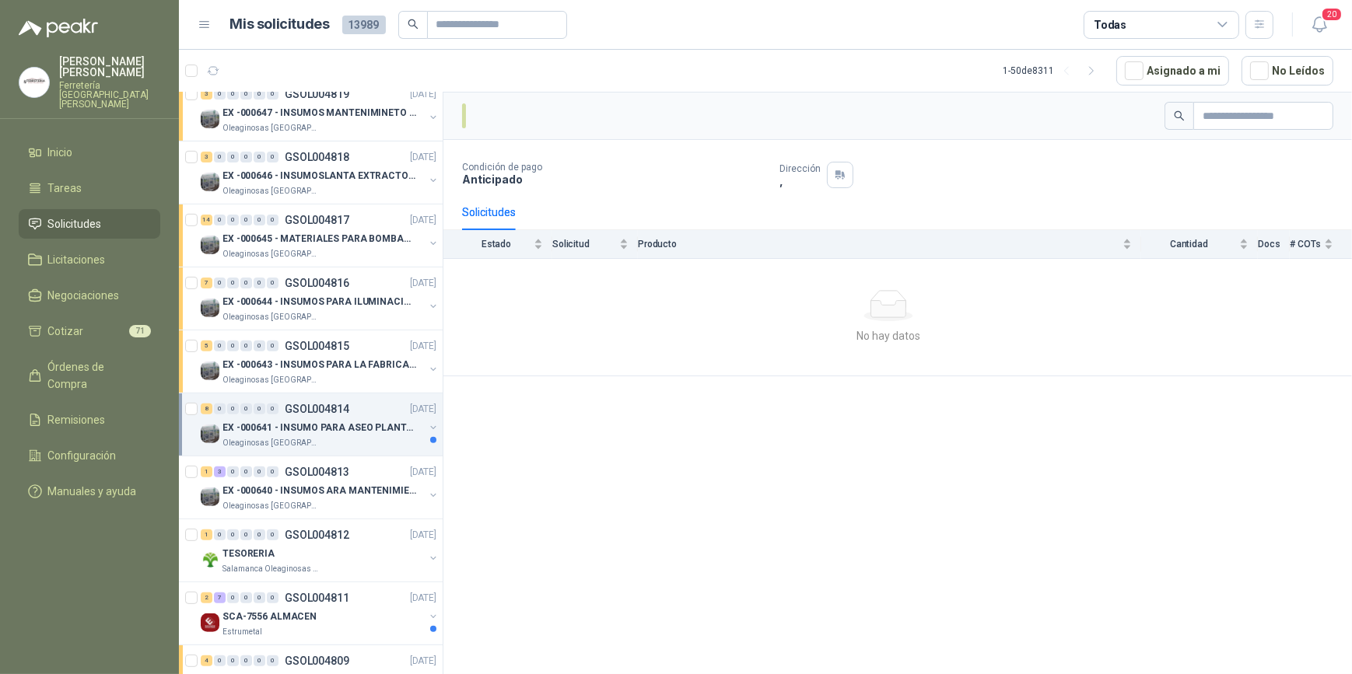
click at [292, 418] on div "EX -000641 - INSUMO PARA ASEO PLANTA EXTRACTORA" at bounding box center [322, 427] width 201 height 19
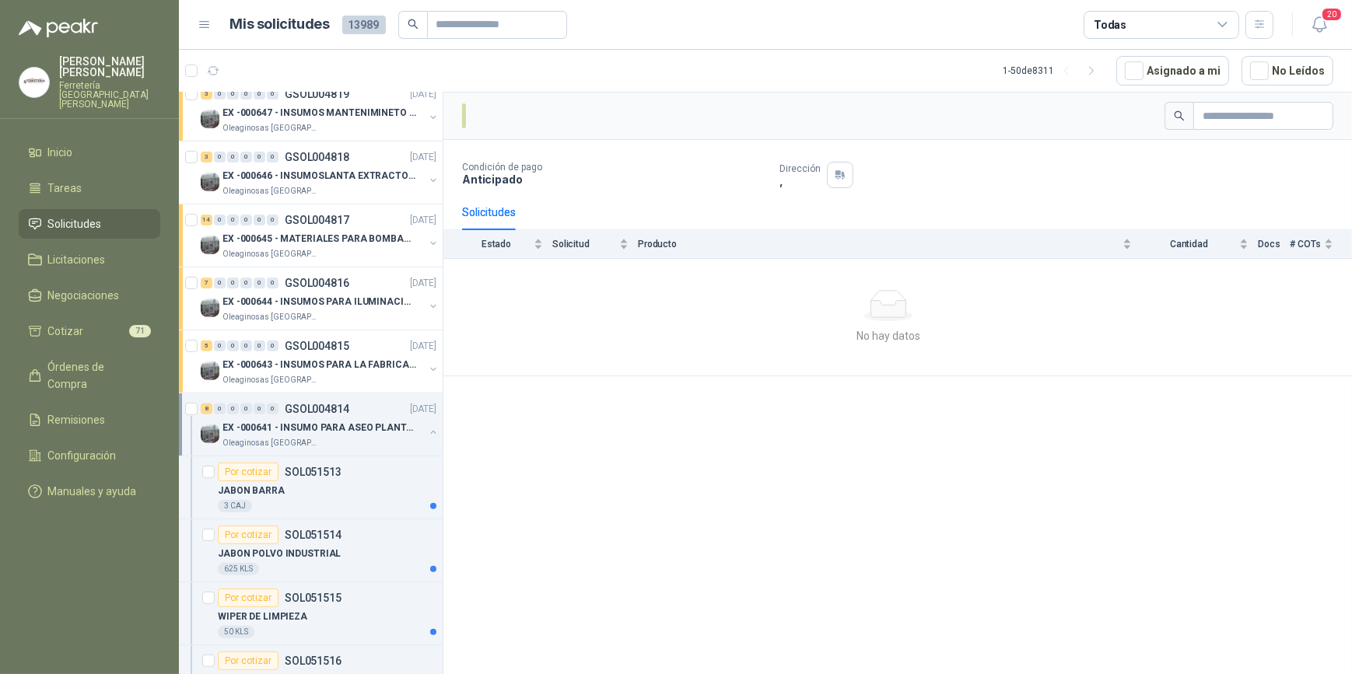
click at [299, 421] on p "EX -000641 - INSUMO PARA ASEO PLANTA EXTRACTORA" at bounding box center [319, 428] width 194 height 15
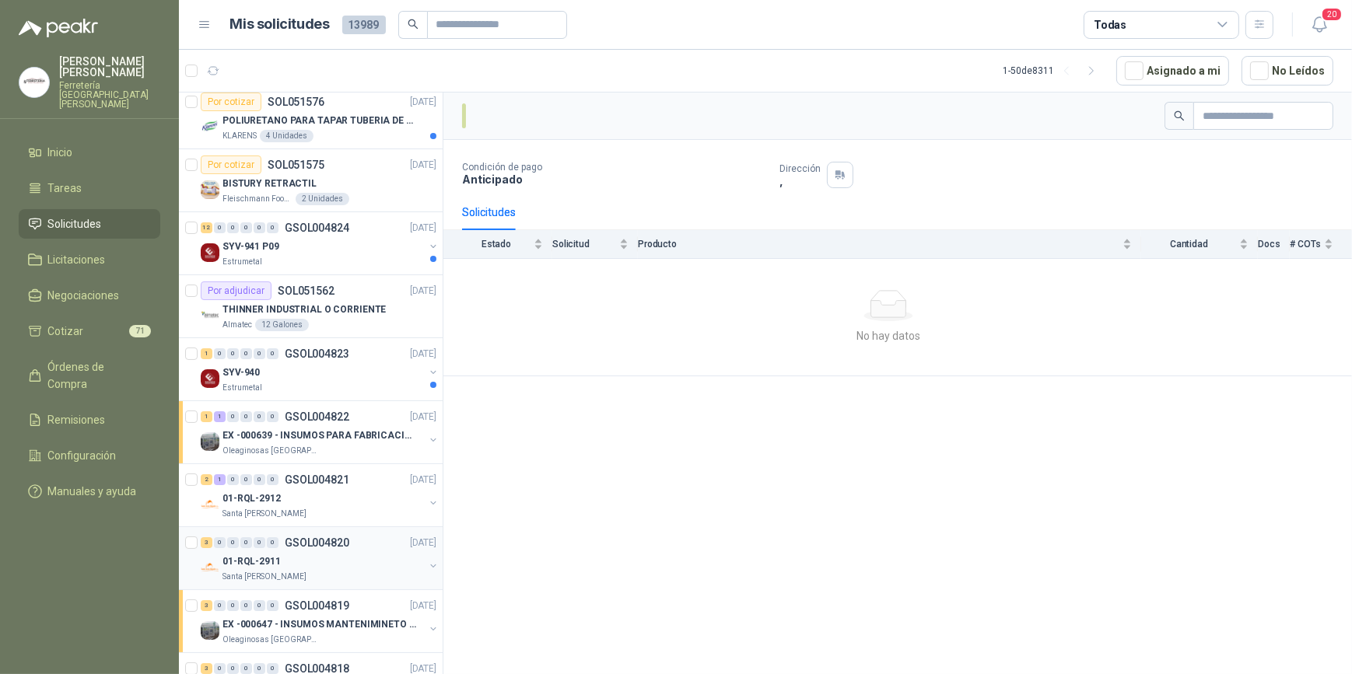
scroll to position [0, 0]
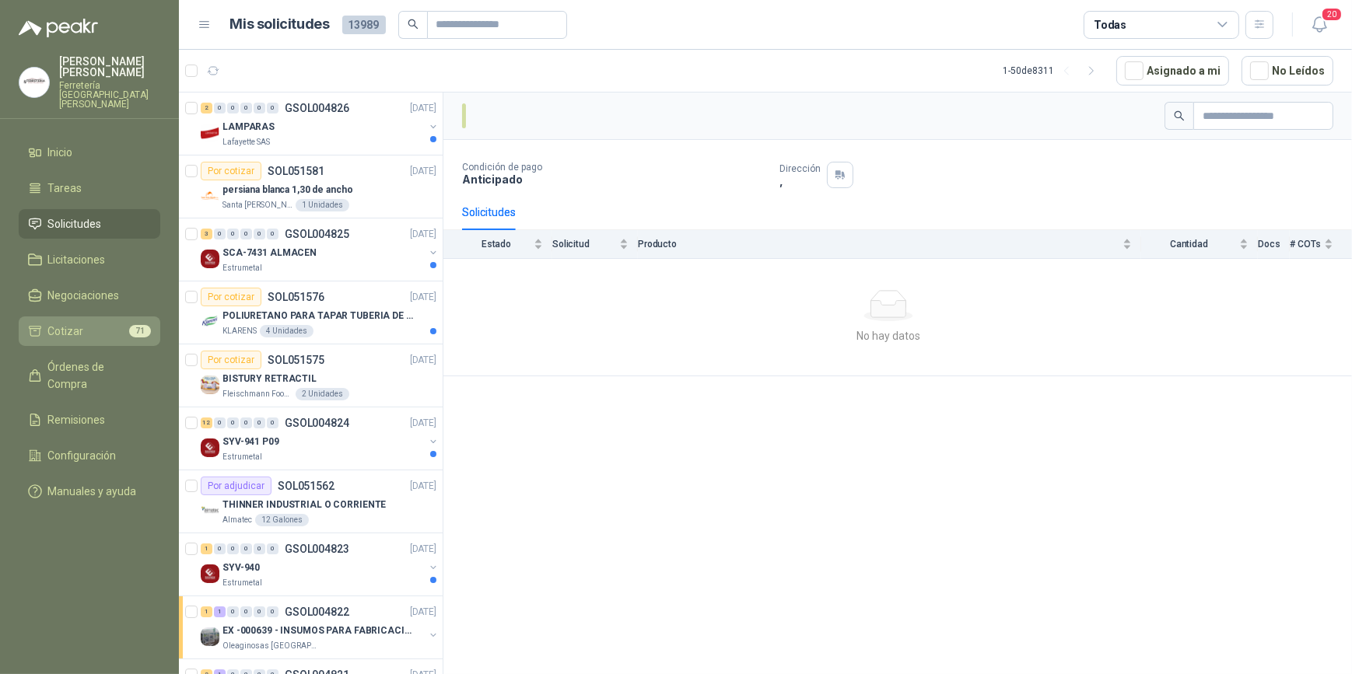
click at [92, 323] on li "Cotizar 71" at bounding box center [89, 331] width 123 height 17
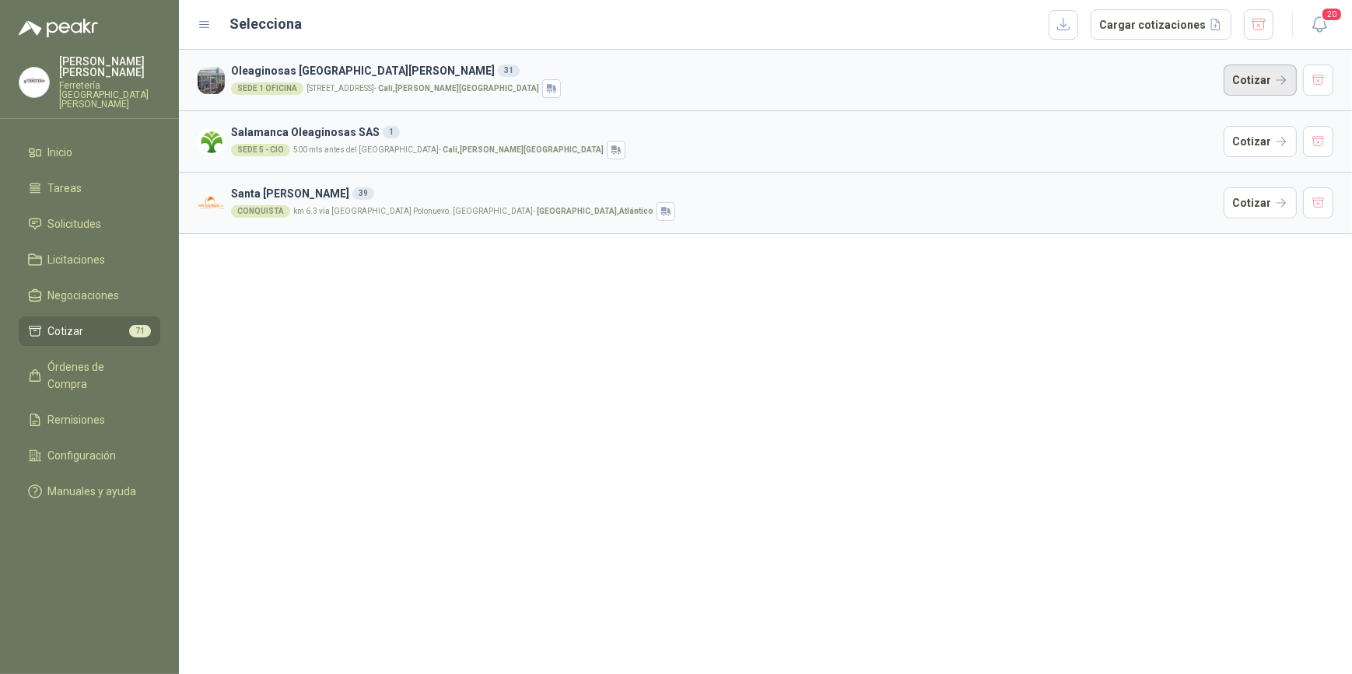
click at [1255, 79] on button "Cotizar" at bounding box center [1259, 80] width 73 height 31
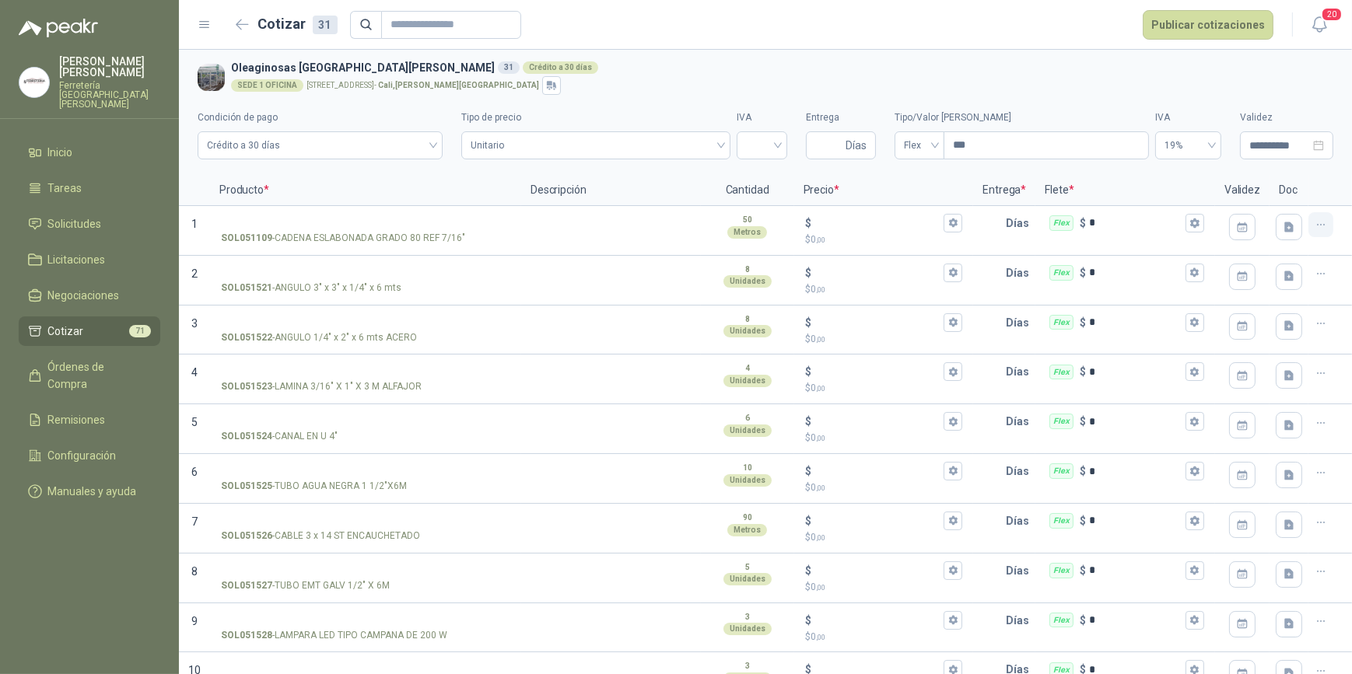
click at [1314, 226] on icon "button" at bounding box center [1320, 225] width 13 height 13
click at [1281, 187] on button "Eliminar cotización" at bounding box center [1253, 187] width 117 height 25
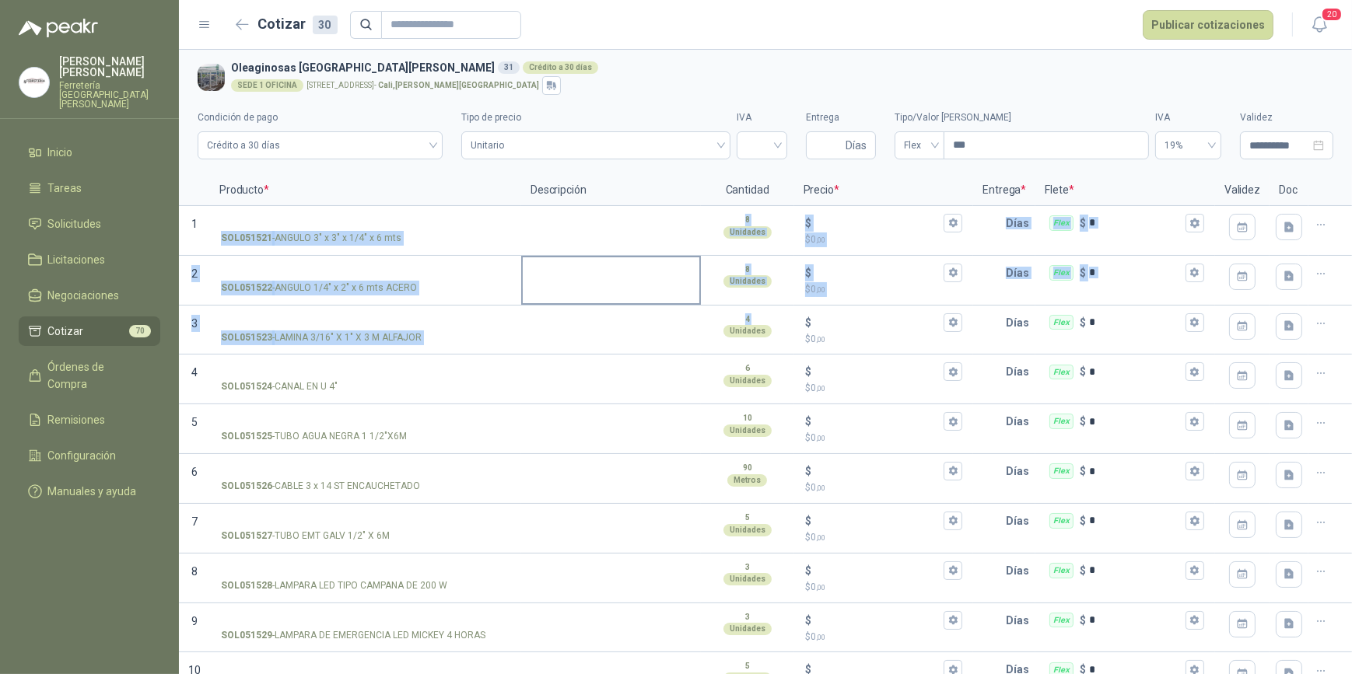
drag, startPoint x: 212, startPoint y: 231, endPoint x: 650, endPoint y: 264, distance: 439.2
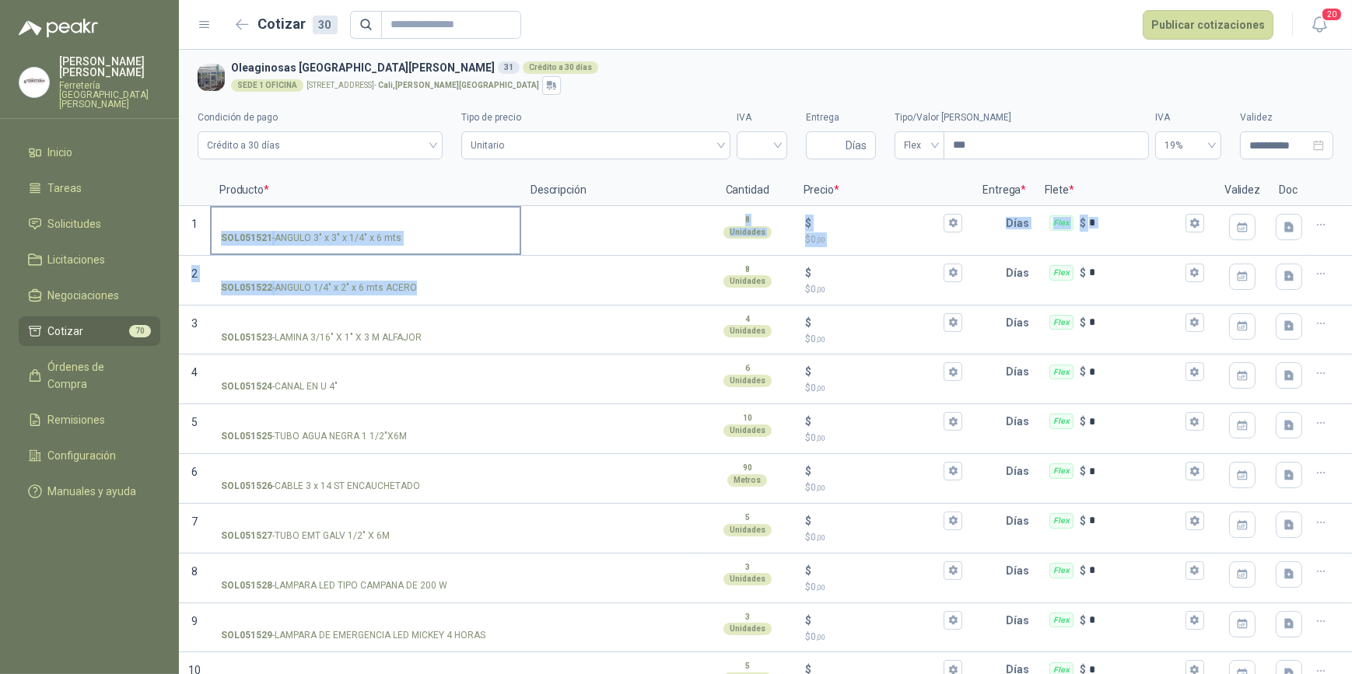
click at [476, 240] on div "SOL051521 - ANGULO 3" x 3" x 1/4" x 6 mts" at bounding box center [365, 238] width 289 height 15
click at [476, 229] on input "SOL051521 - ANGULO 3" x 3" x 1/4" x 6 mts" at bounding box center [365, 224] width 289 height 12
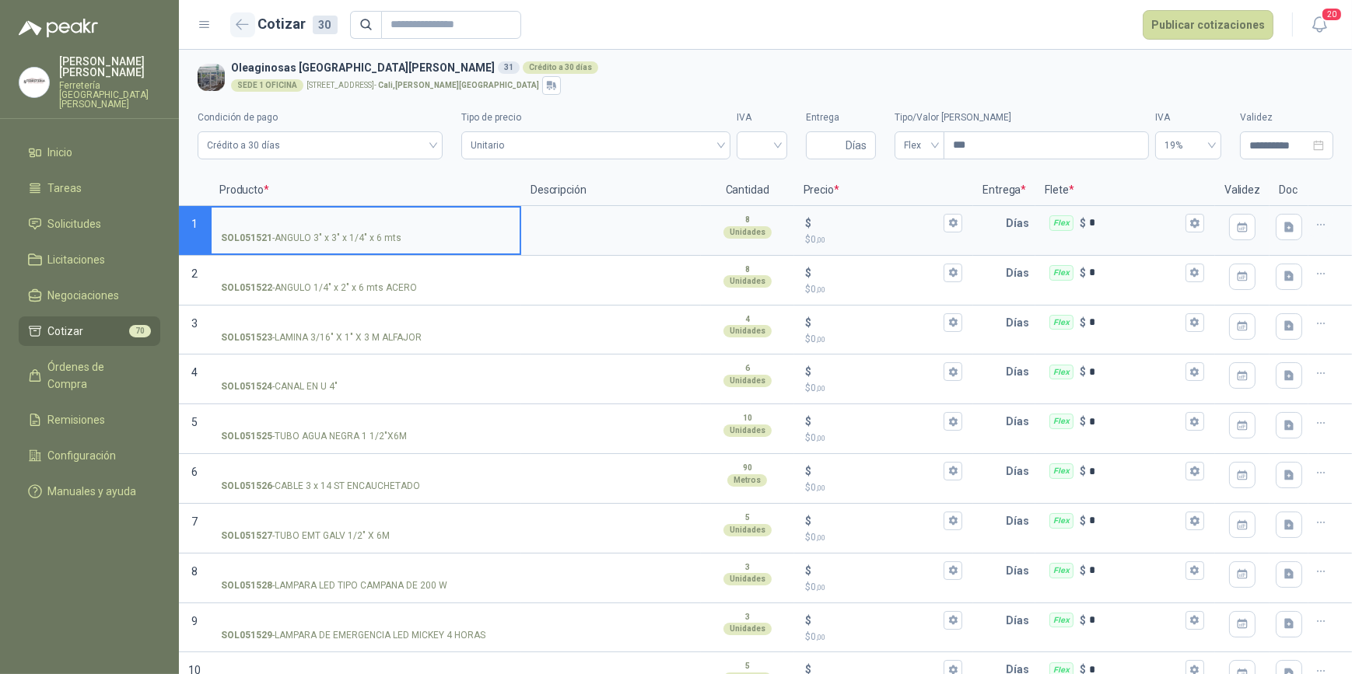
click at [240, 23] on icon "button" at bounding box center [242, 25] width 13 height 12
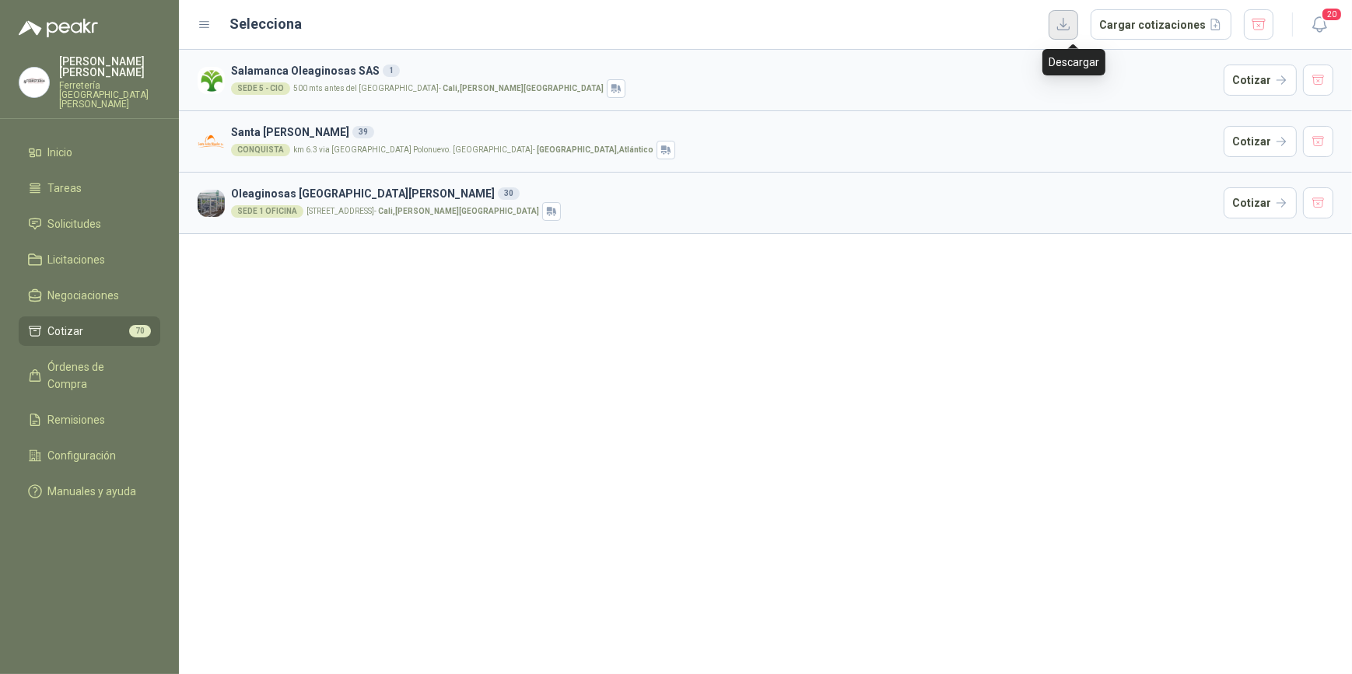
click at [1069, 23] on button "button" at bounding box center [1063, 25] width 30 height 30
click at [1151, 23] on button "Cargar cotizaciones" at bounding box center [1160, 24] width 141 height 31
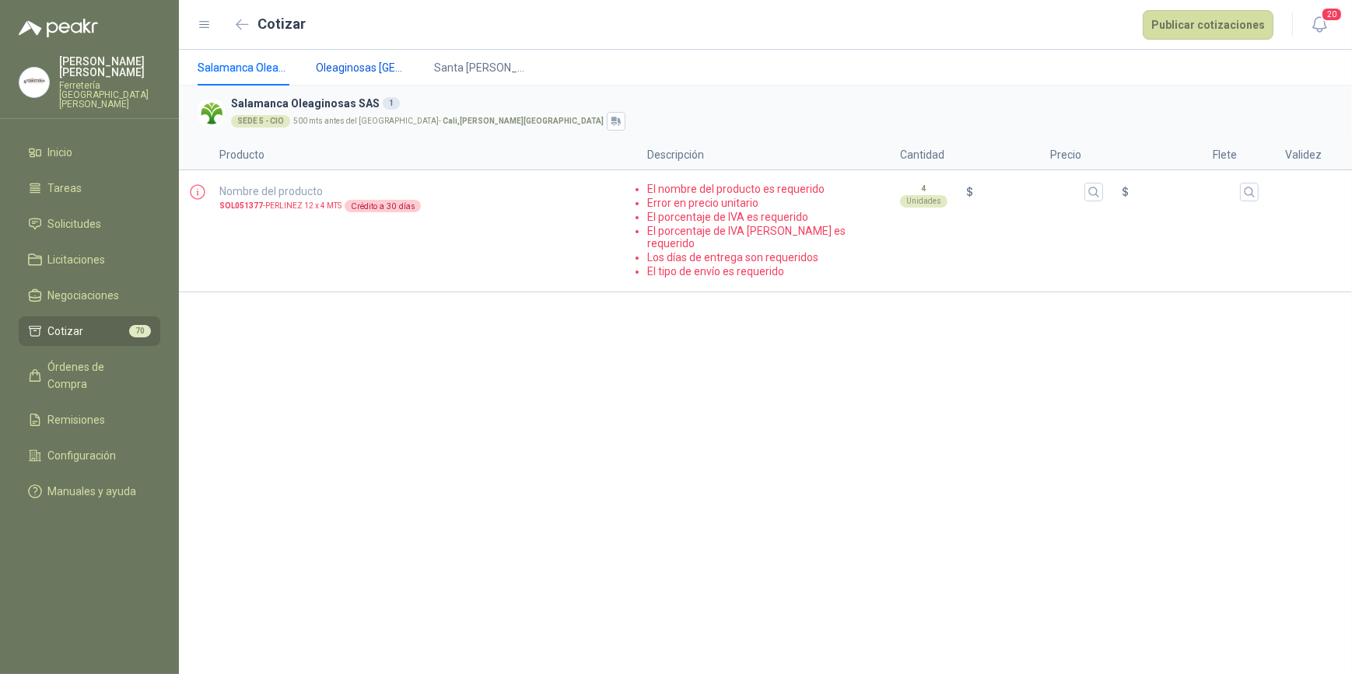
click at [380, 63] on span "Oleaginosas [GEOGRAPHIC_DATA][PERSON_NAME]" at bounding box center [362, 67] width 93 height 17
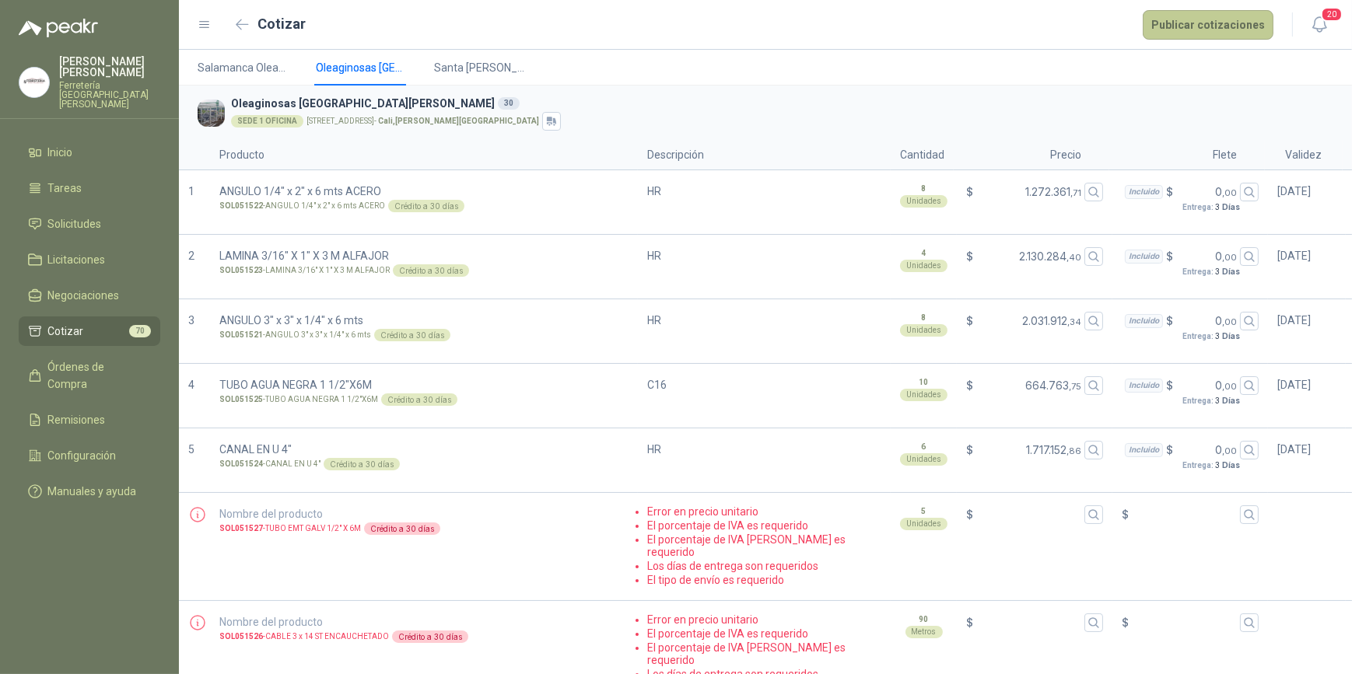
click at [1211, 22] on button "Publicar cotizaciones" at bounding box center [1208, 25] width 131 height 30
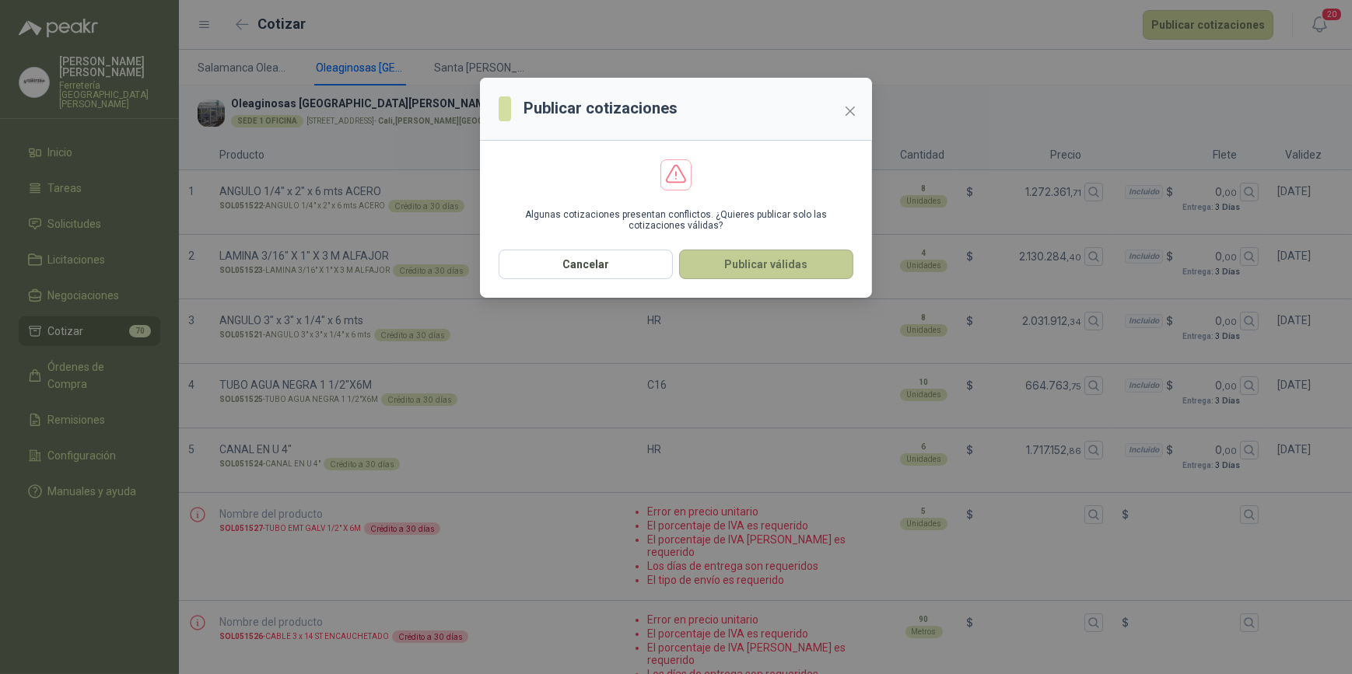
click at [762, 264] on button "Publicar válidas" at bounding box center [766, 265] width 174 height 30
